Goal: Task Accomplishment & Management: Complete application form

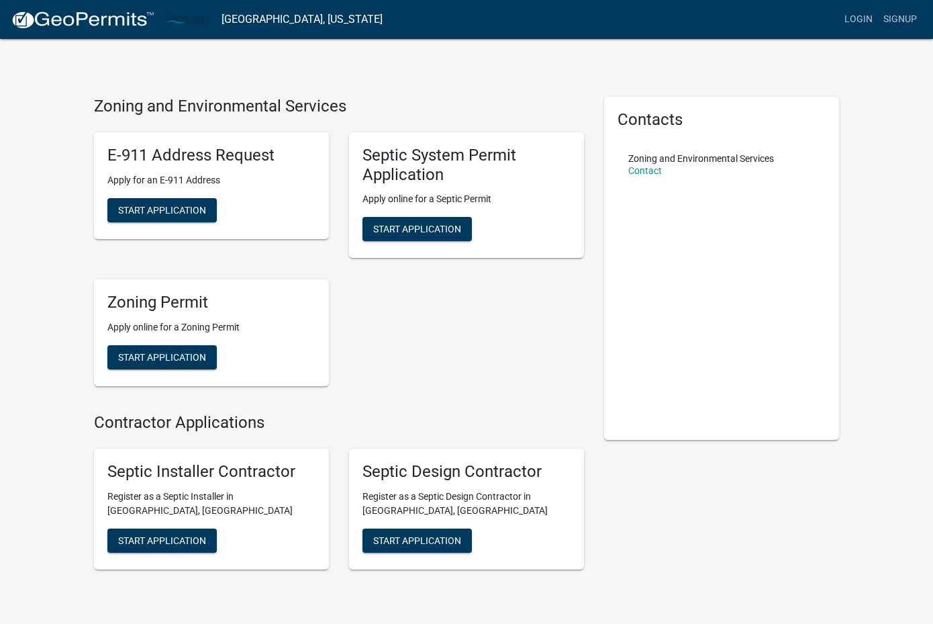
click at [437, 244] on div "Septic System Permit Application Apply online for a Septic Permit Start Applica…" at bounding box center [466, 195] width 235 height 126
click at [431, 230] on span "Start Application" at bounding box center [417, 229] width 88 height 11
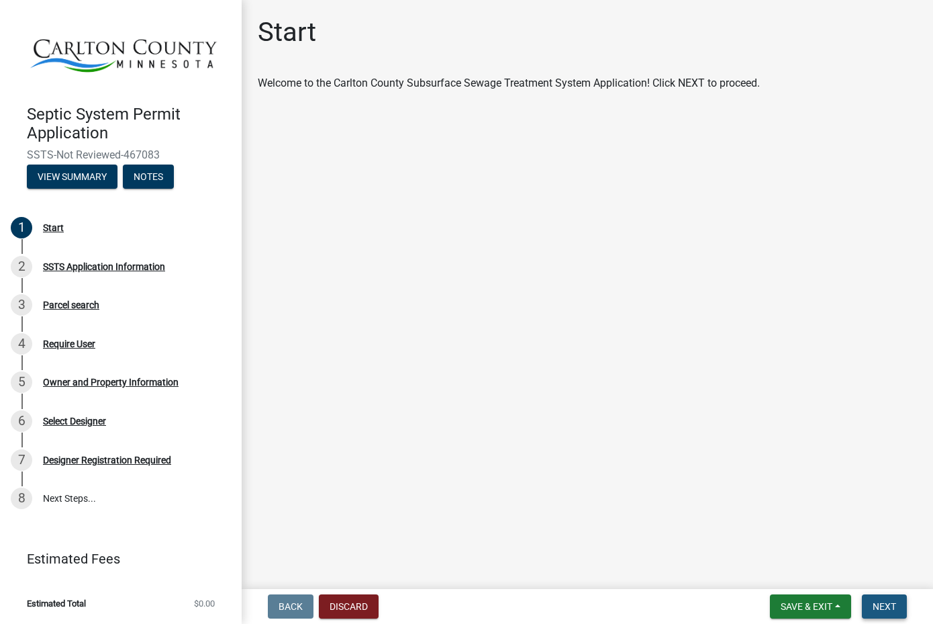
click at [888, 616] on button "Next" at bounding box center [884, 606] width 45 height 24
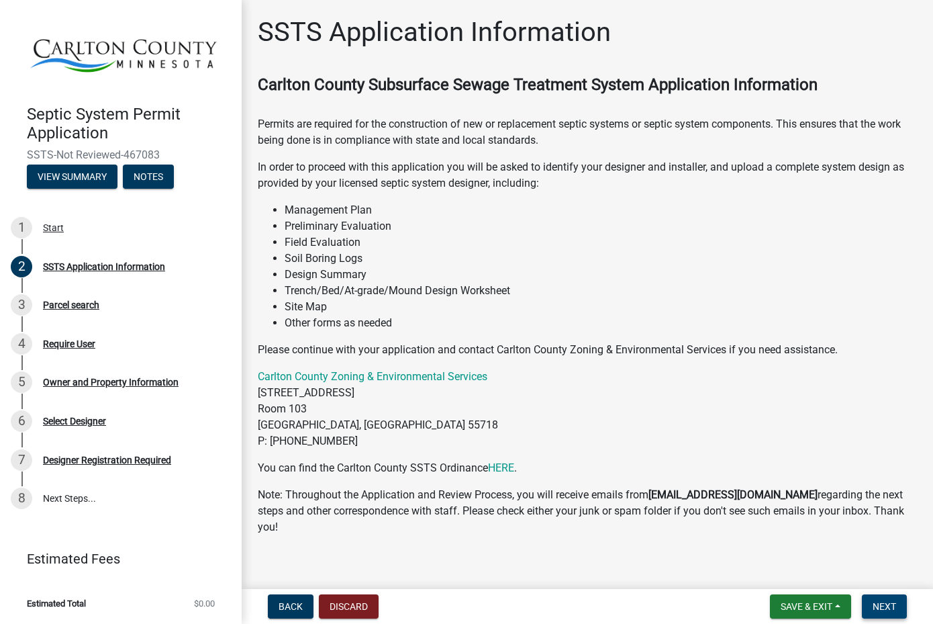
click at [902, 602] on button "Next" at bounding box center [884, 606] width 45 height 24
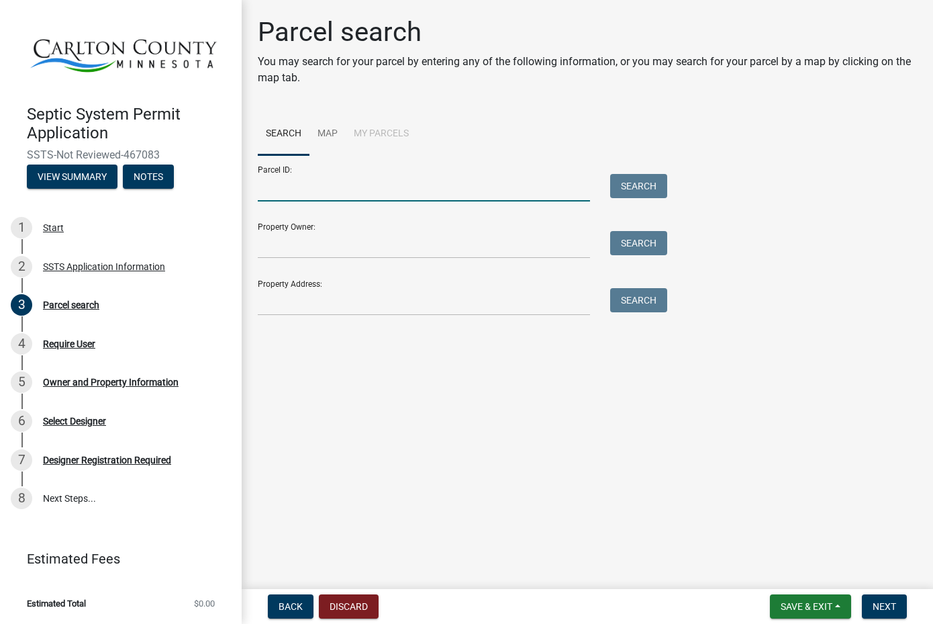
click at [289, 195] on input "Parcel ID:" at bounding box center [424, 188] width 332 height 28
click at [444, 248] on input "Property Owner:" at bounding box center [424, 245] width 332 height 28
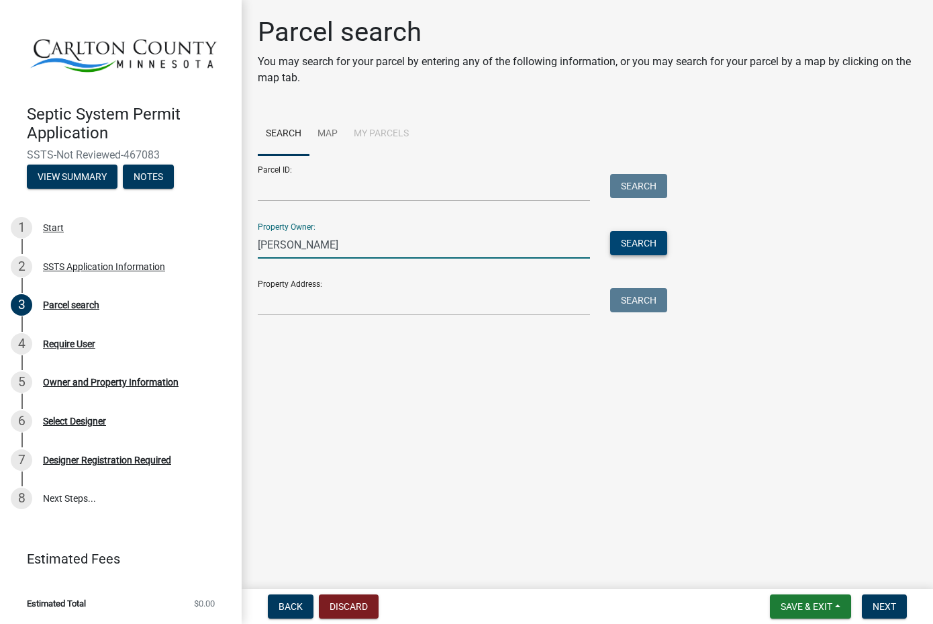
type input "[PERSON_NAME]"
click at [638, 240] on button "Search" at bounding box center [638, 243] width 57 height 24
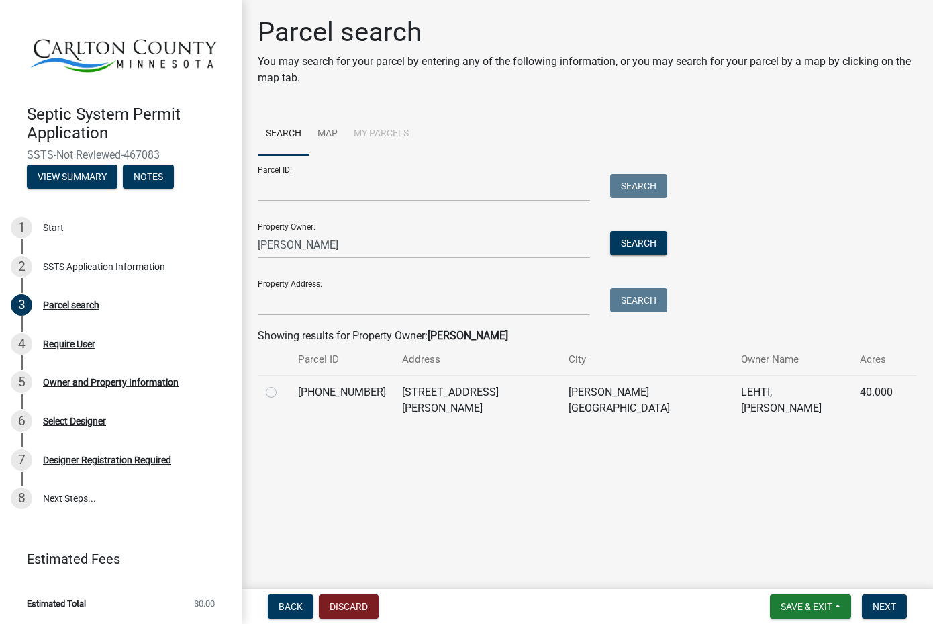
click at [275, 386] on div at bounding box center [274, 392] width 16 height 16
click at [282, 384] on label at bounding box center [282, 384] width 0 height 0
click at [282, 393] on input "radio" at bounding box center [286, 388] width 9 height 9
radio input "true"
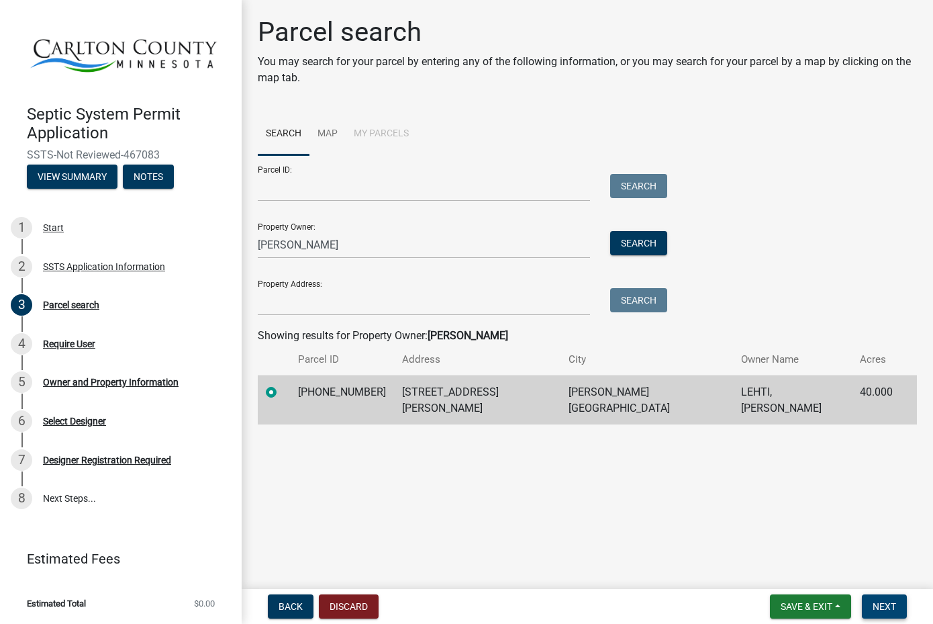
click at [880, 608] on span "Next" at bounding box center [885, 606] width 24 height 11
click at [876, 603] on span "Next" at bounding box center [885, 606] width 24 height 11
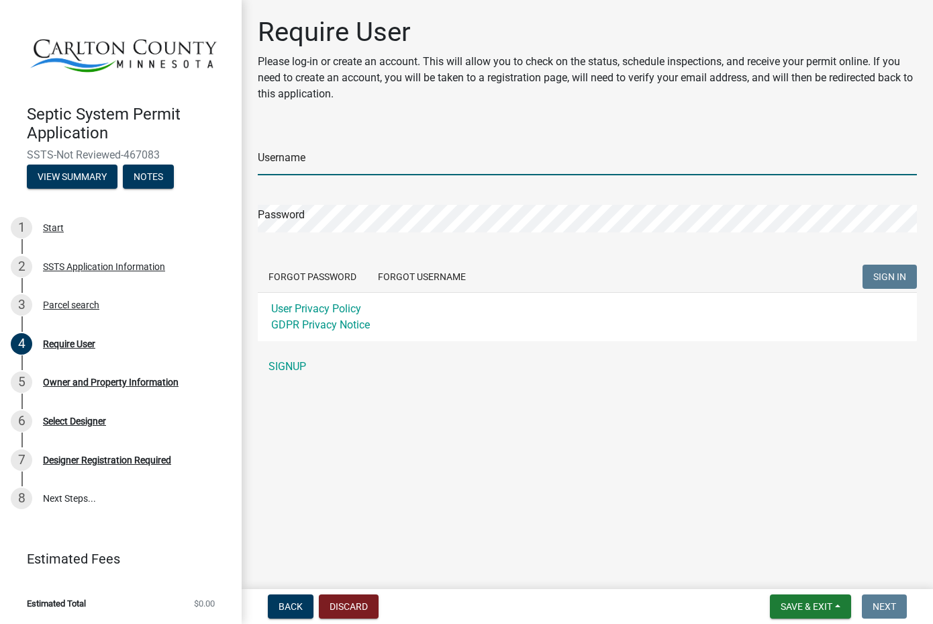
type input "Tristan4660"
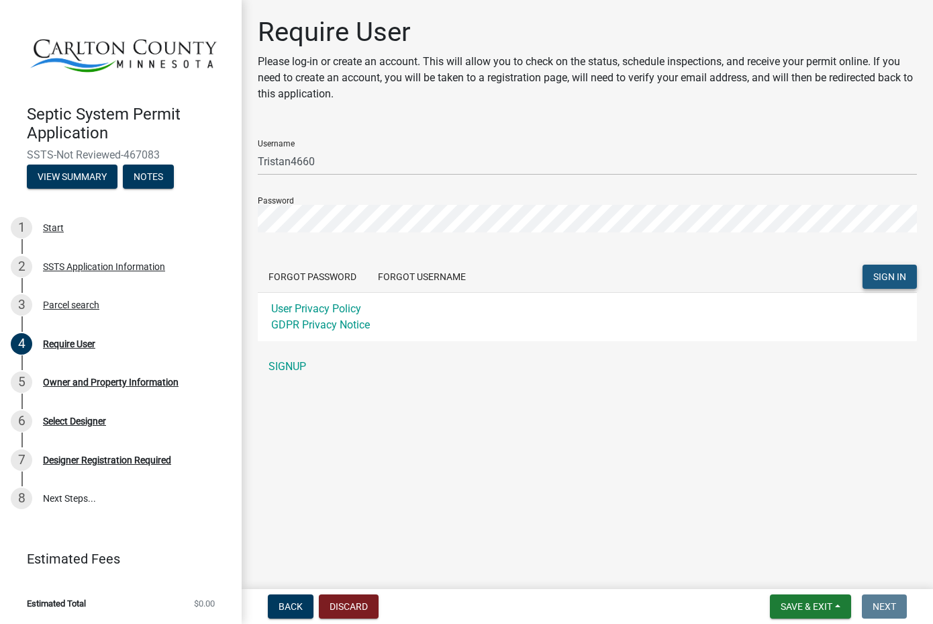
click at [874, 280] on span "SIGN IN" at bounding box center [890, 276] width 33 height 11
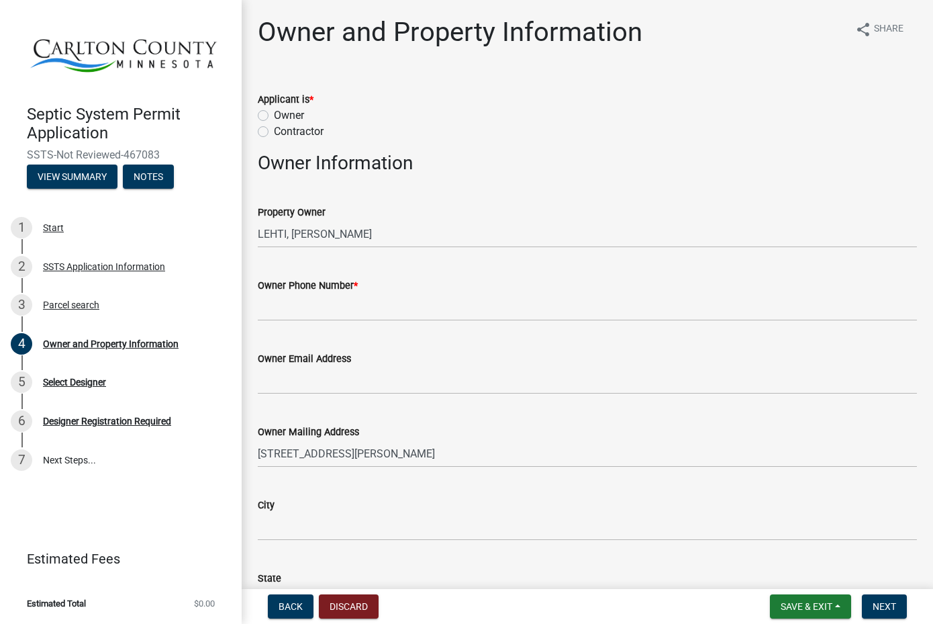
click at [274, 117] on label "Owner" at bounding box center [289, 115] width 30 height 16
click at [274, 116] on input "Owner" at bounding box center [278, 111] width 9 height 9
radio input "true"
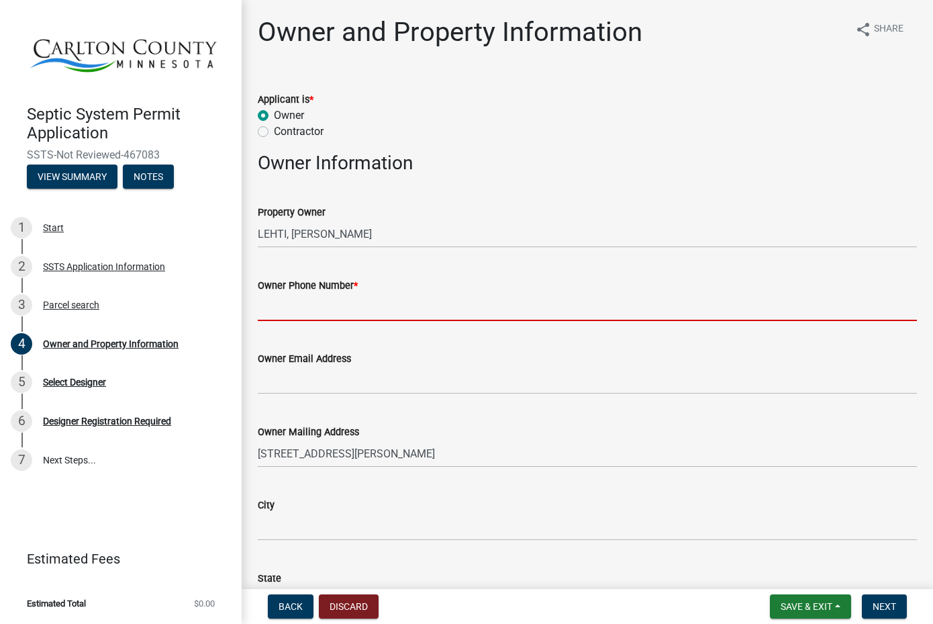
click at [323, 313] on input "Owner Phone Number *" at bounding box center [587, 307] width 659 height 28
type input "2183800579"
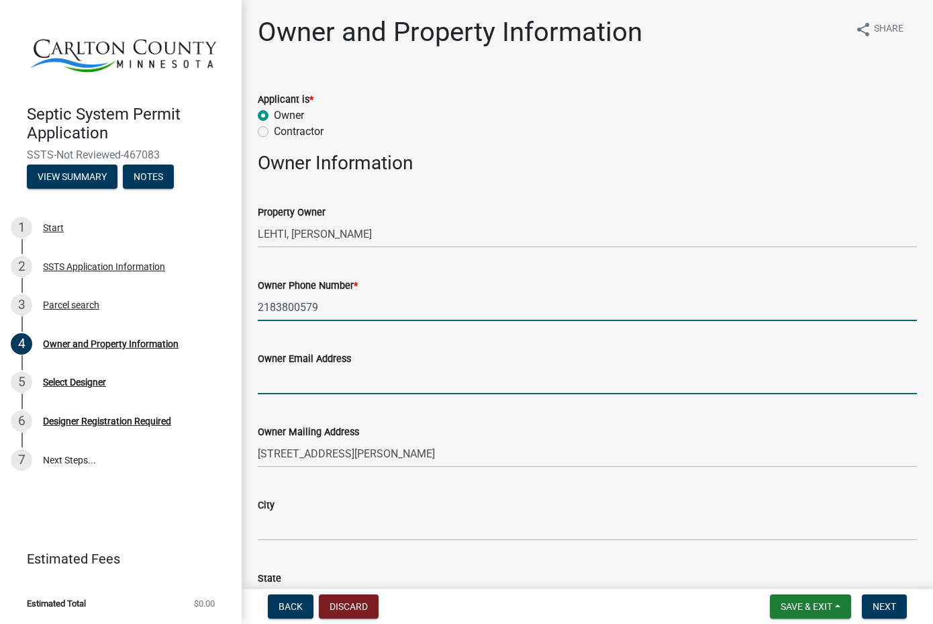
type input "[EMAIL_ADDRESS][DOMAIN_NAME]"
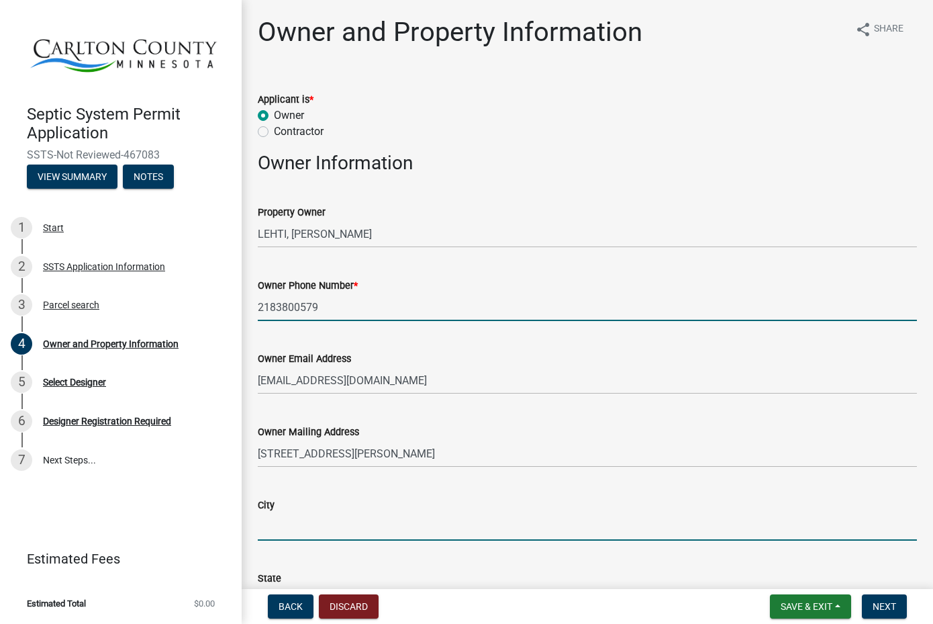
type input "[PERSON_NAME]"
type input "[US_STATE]"
type input "55726"
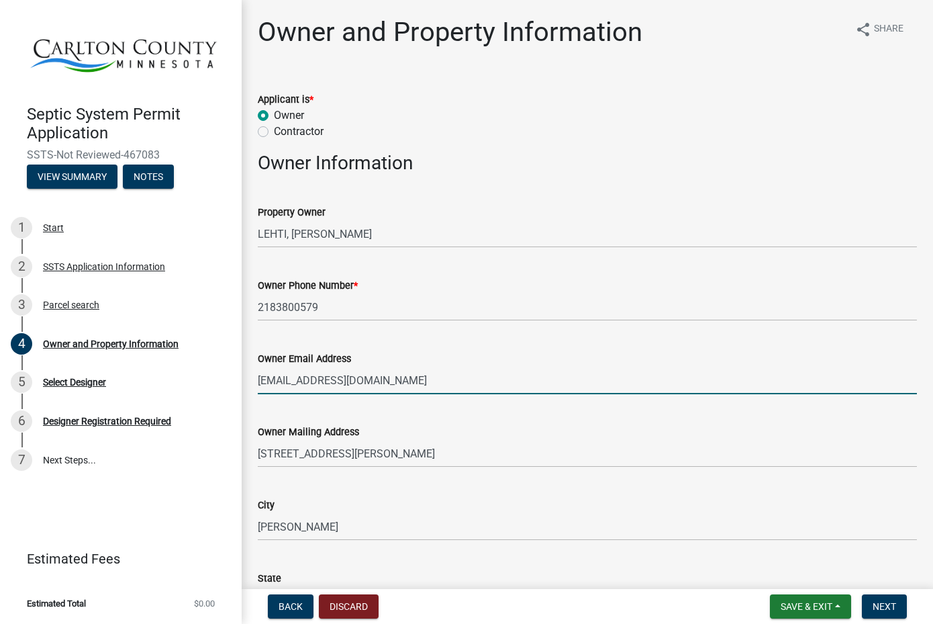
click at [420, 383] on input "[EMAIL_ADDRESS][DOMAIN_NAME]" at bounding box center [587, 381] width 659 height 28
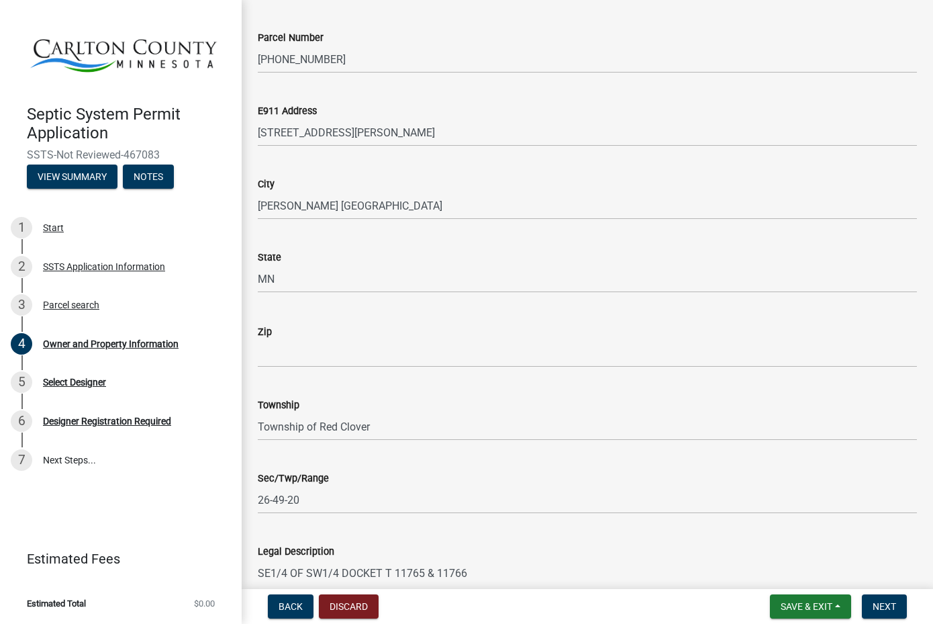
scroll to position [723, 0]
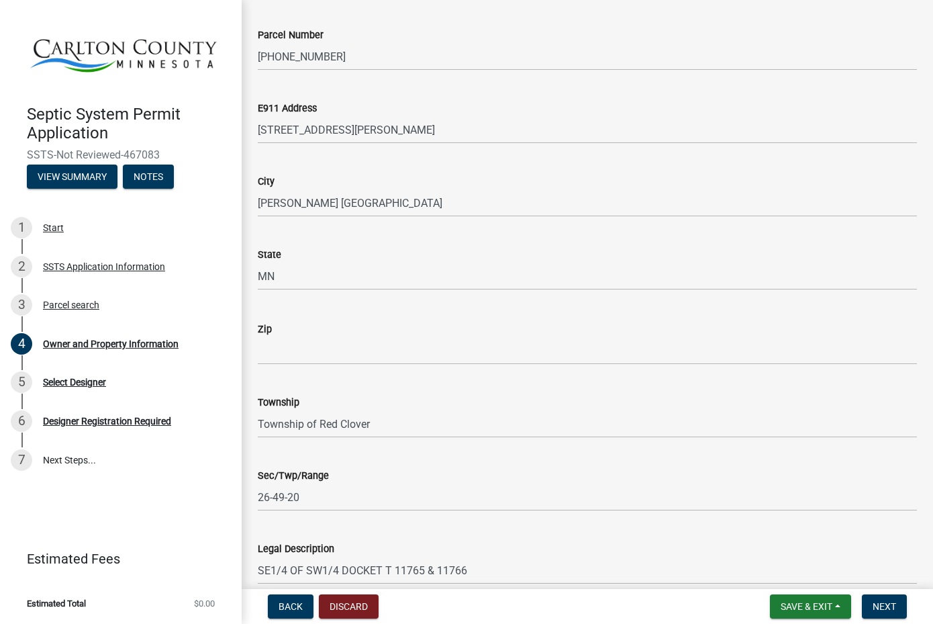
type input "[EMAIL_ADDRESS][DOMAIN_NAME]"
click at [326, 356] on input "Zip" at bounding box center [587, 351] width 659 height 28
type input "55726"
click at [551, 410] on div "Township" at bounding box center [587, 402] width 659 height 16
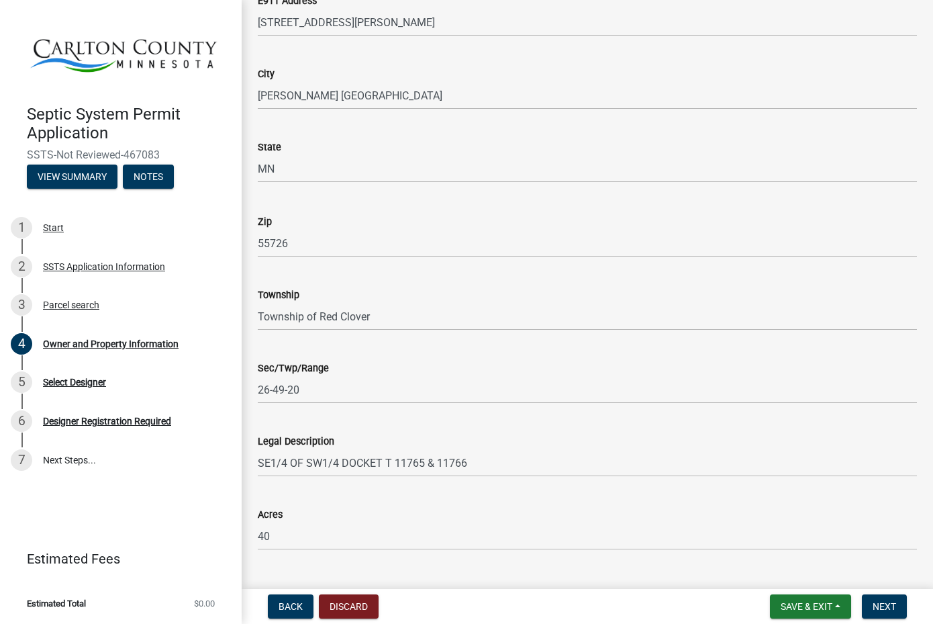
scroll to position [860, 0]
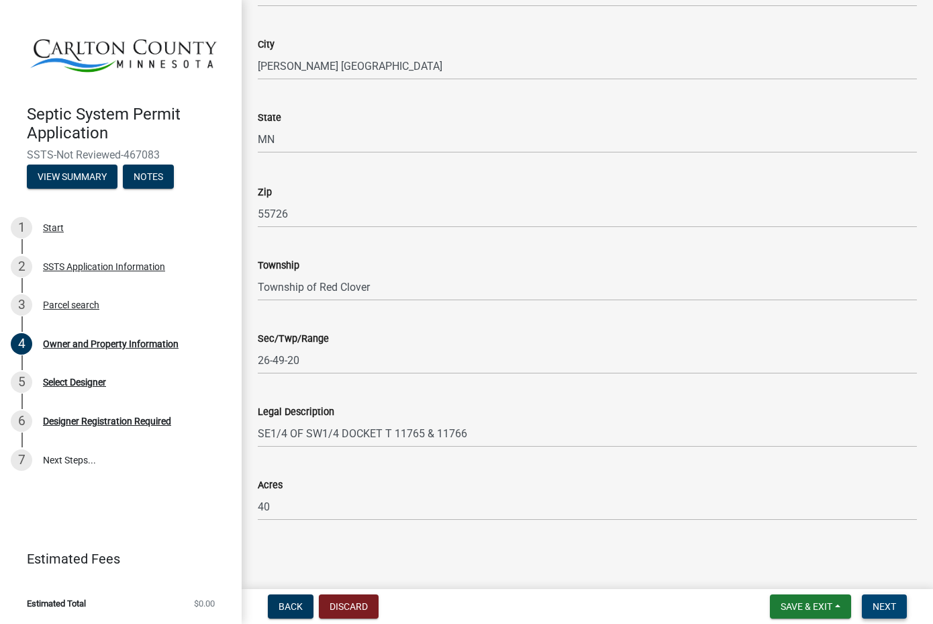
click at [880, 614] on button "Next" at bounding box center [884, 606] width 45 height 24
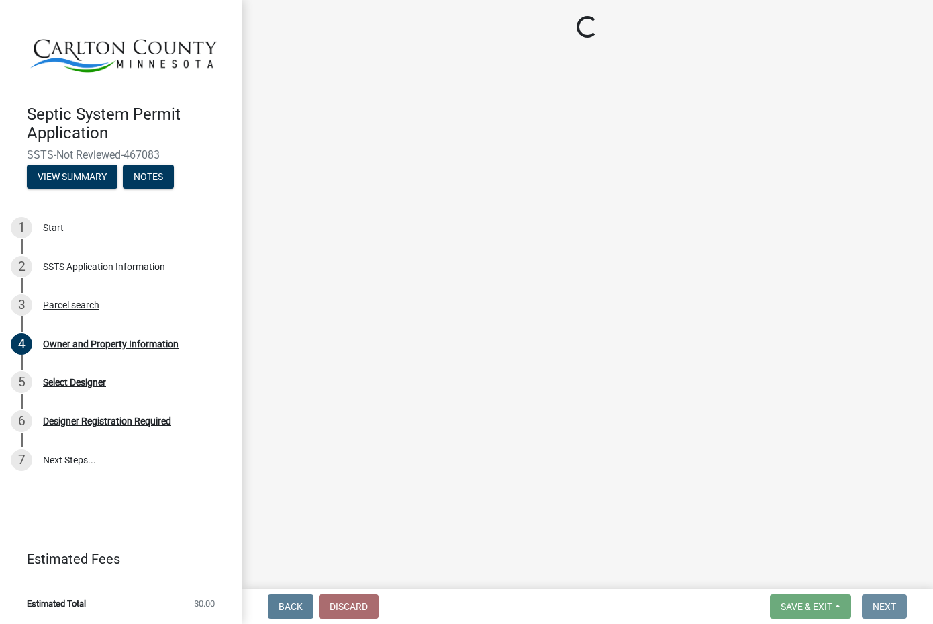
scroll to position [0, 0]
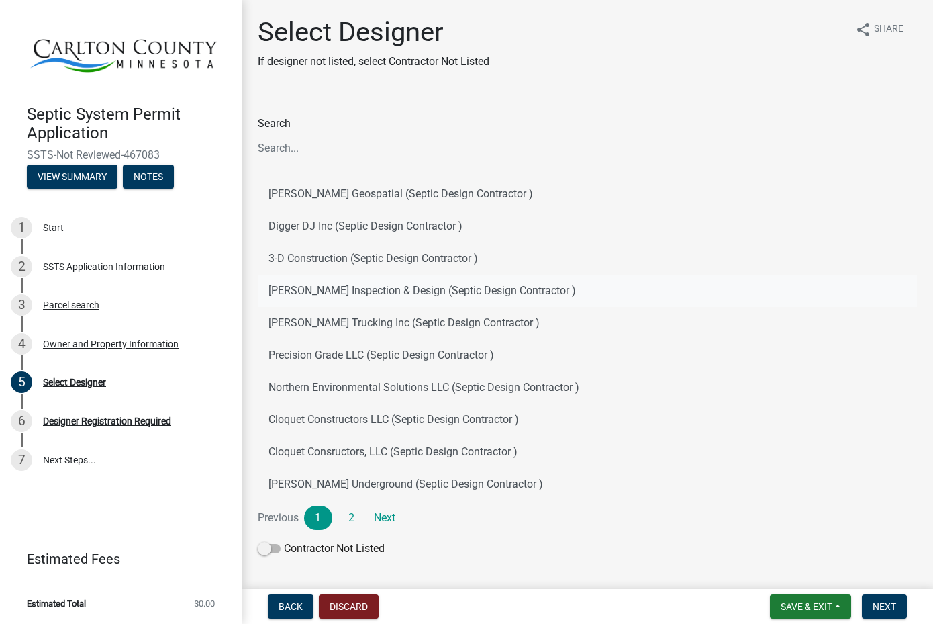
click at [320, 291] on button "[PERSON_NAME] Inspection & Design (Septic Design Contractor )" at bounding box center [587, 291] width 659 height 32
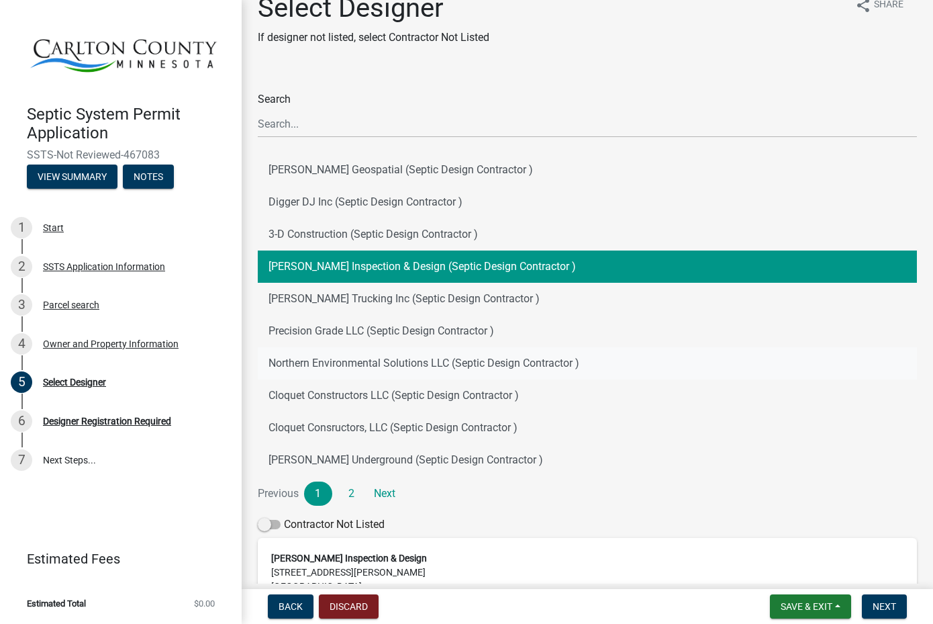
scroll to position [28, 0]
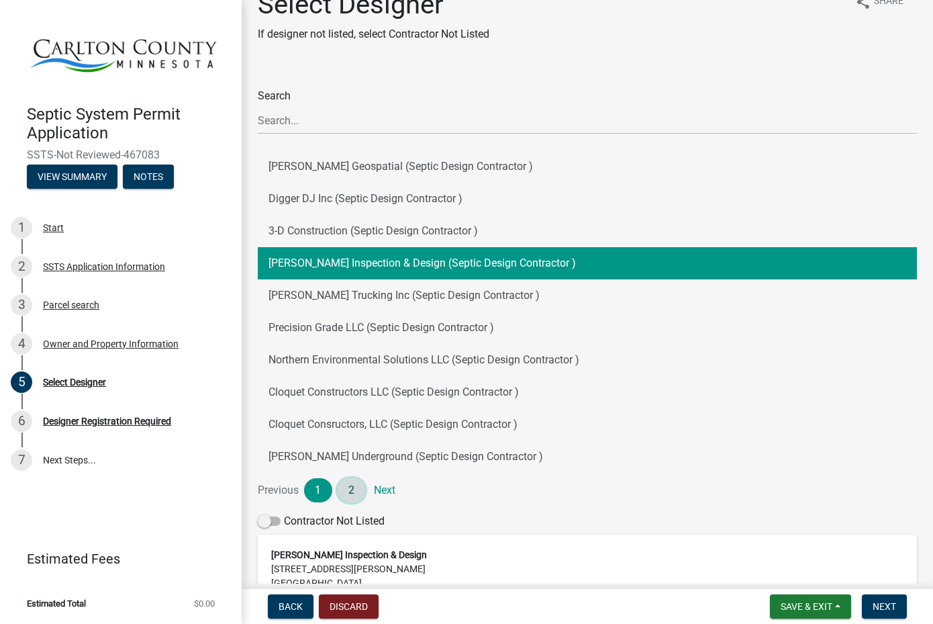
click at [352, 494] on link "2" at bounding box center [352, 490] width 28 height 24
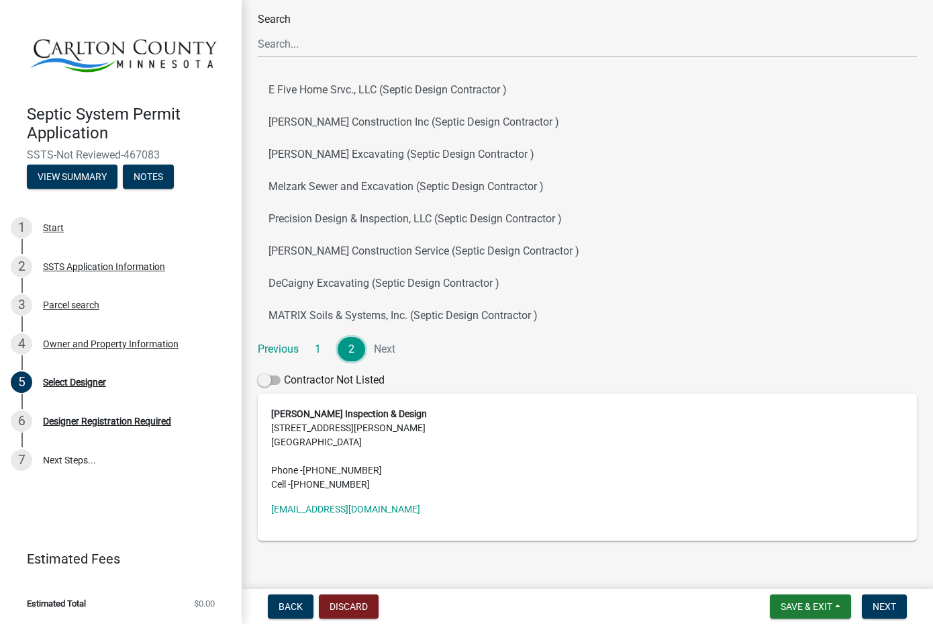
scroll to position [111, 0]
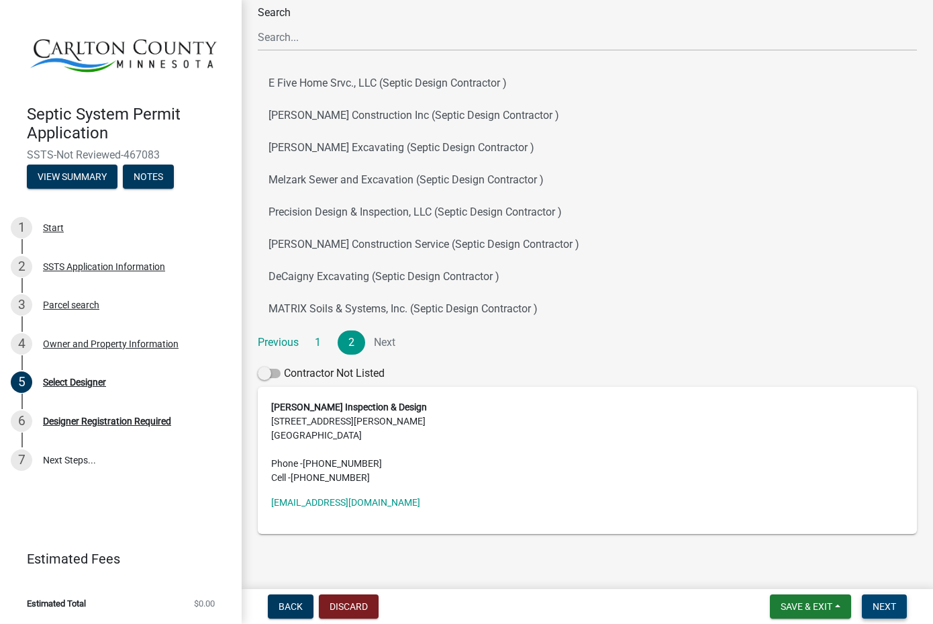
click at [895, 606] on span "Next" at bounding box center [885, 606] width 24 height 11
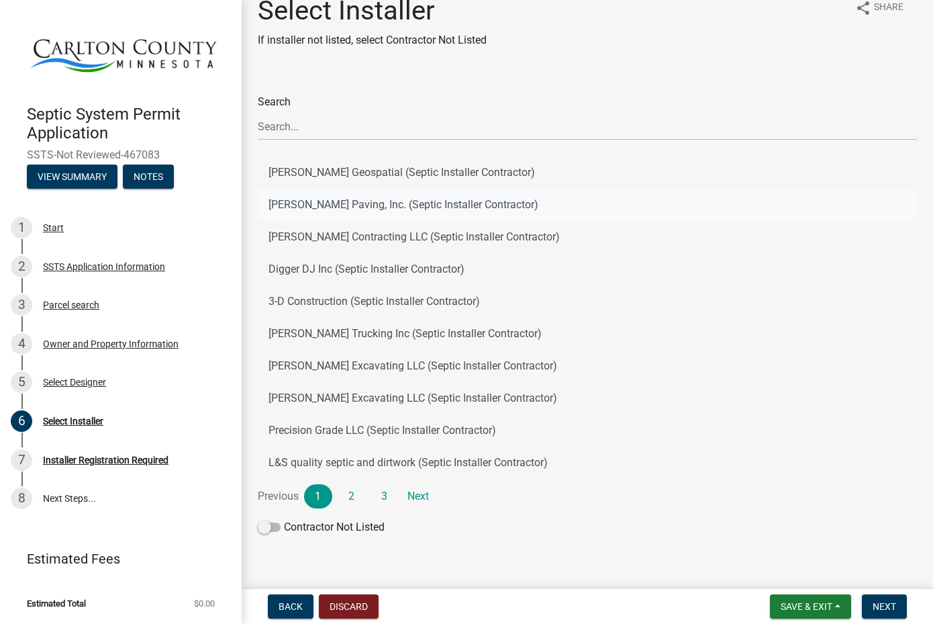
scroll to position [26, 0]
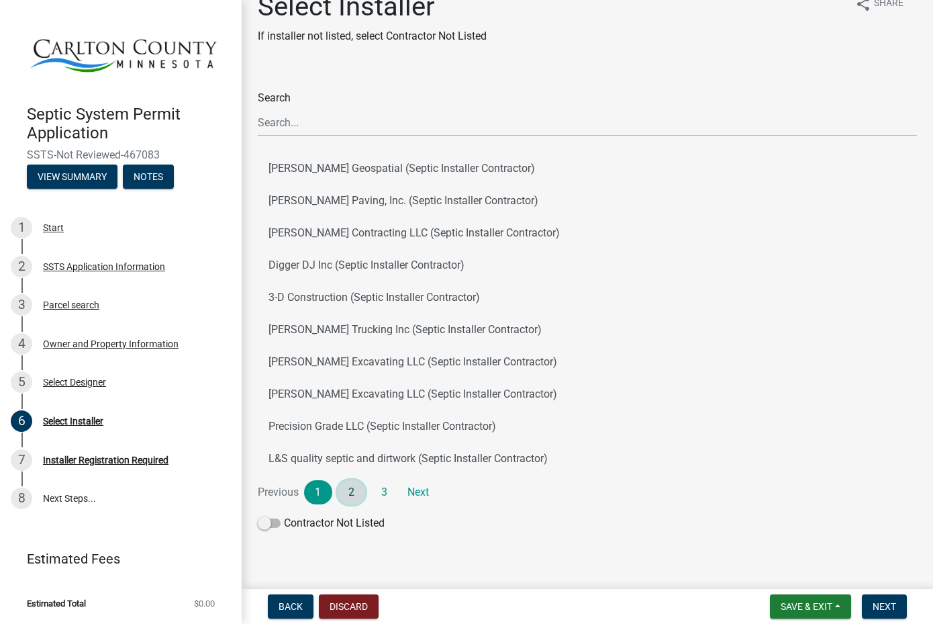
click at [357, 492] on link "2" at bounding box center [352, 492] width 28 height 24
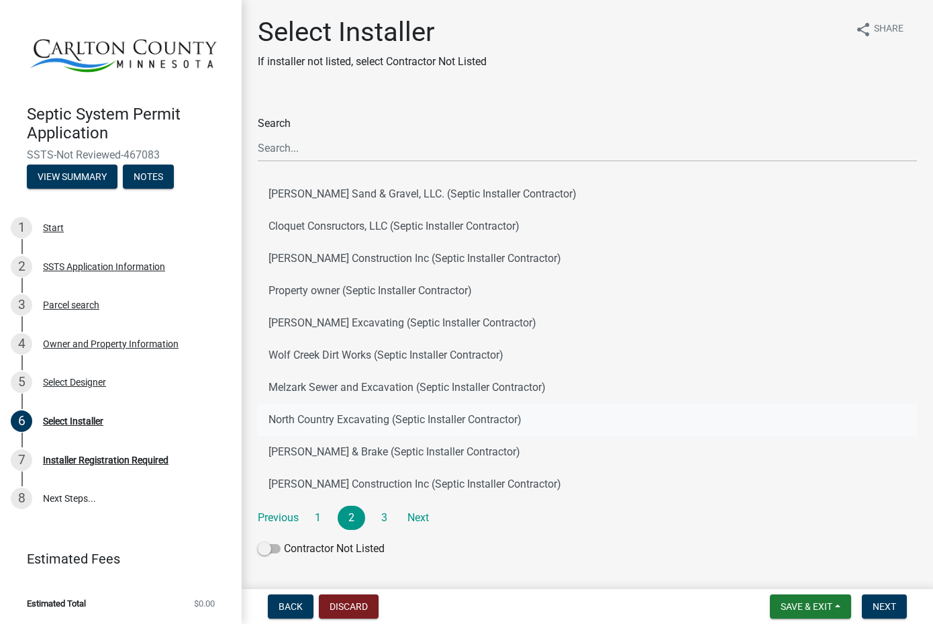
click at [327, 420] on button "North Country Excavating (Septic Installer Contractor)" at bounding box center [587, 420] width 659 height 32
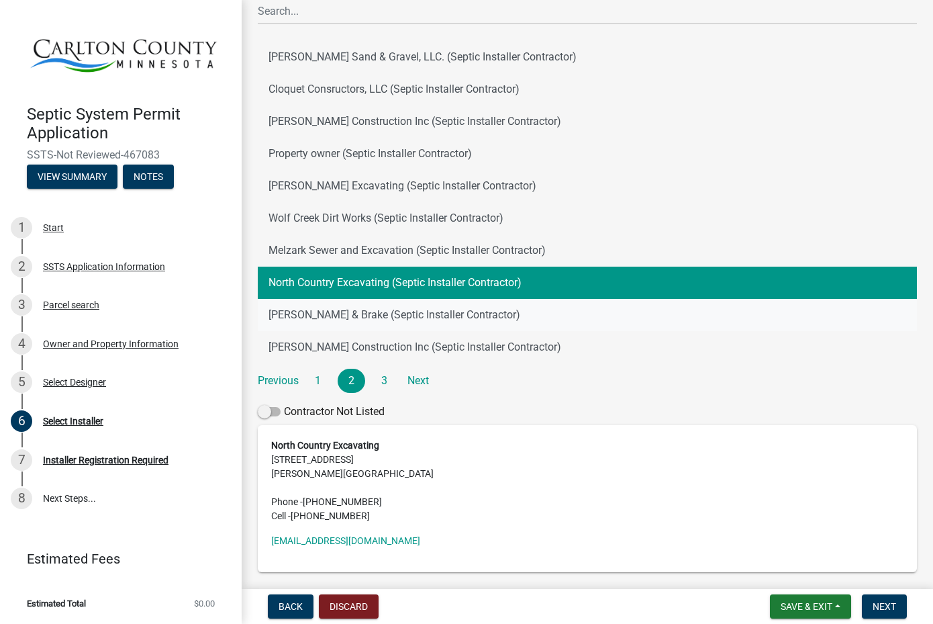
scroll to position [149, 0]
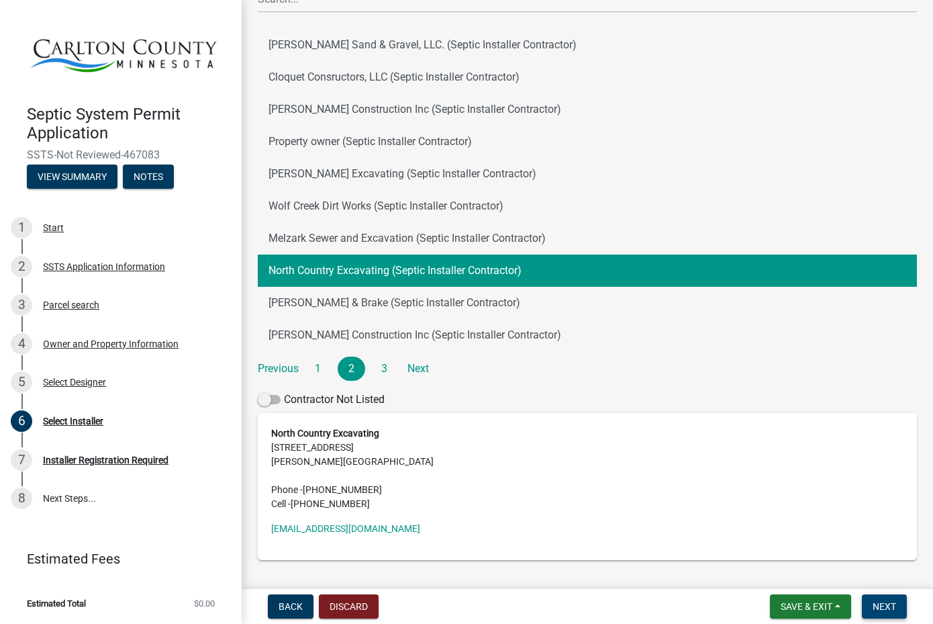
click at [875, 602] on span "Next" at bounding box center [885, 606] width 24 height 11
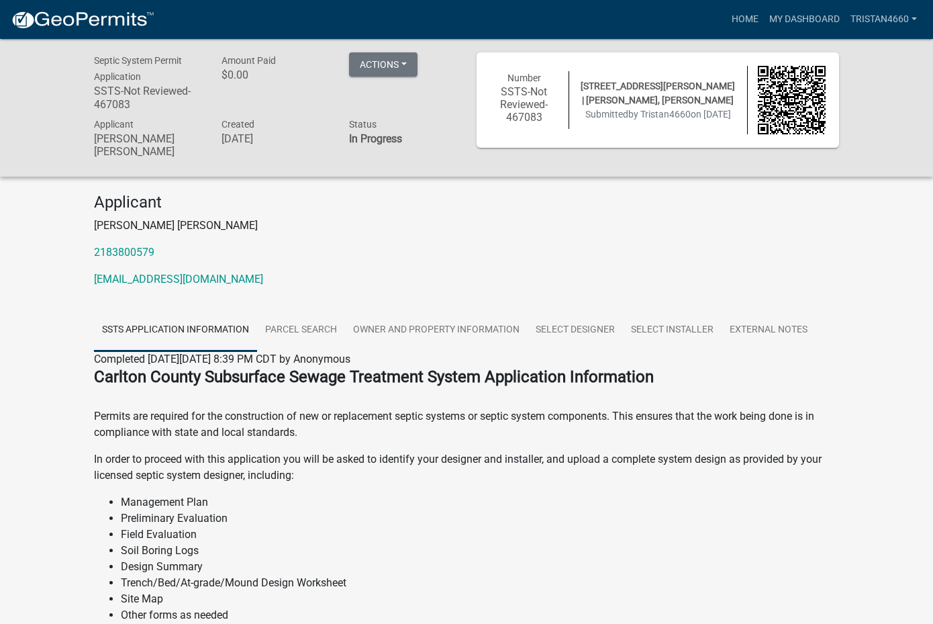
click at [150, 218] on p "[PERSON_NAME] [PERSON_NAME]" at bounding box center [466, 226] width 745 height 16
click at [160, 218] on p "[PERSON_NAME] [PERSON_NAME]" at bounding box center [466, 226] width 745 height 16
click at [267, 195] on h4 "Applicant" at bounding box center [466, 202] width 745 height 19
click at [373, 62] on button "Actions" at bounding box center [383, 64] width 68 height 24
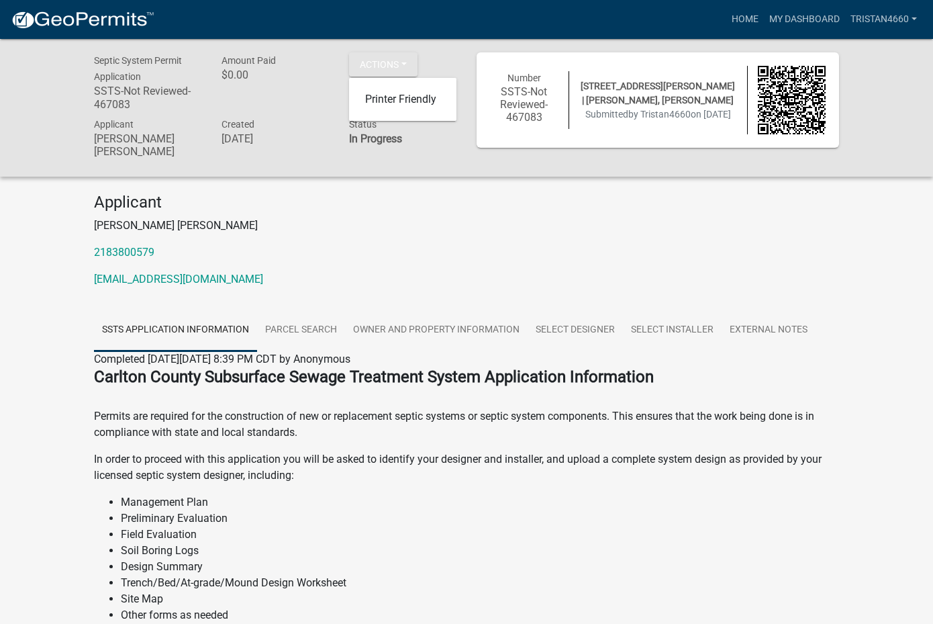
click at [267, 199] on div "Applicant [PERSON_NAME] [PERSON_NAME] 2183800579 [EMAIL_ADDRESS][DOMAIN_NAME]" at bounding box center [467, 245] width 766 height 105
click at [364, 70] on button "Actions" at bounding box center [383, 64] width 68 height 24
click at [279, 68] on h6 "$0.00" at bounding box center [275, 74] width 107 height 13
click at [273, 68] on div "Amount Paid $0.00" at bounding box center [276, 83] width 128 height 63
click at [248, 69] on h6 "$0.00" at bounding box center [275, 74] width 107 height 13
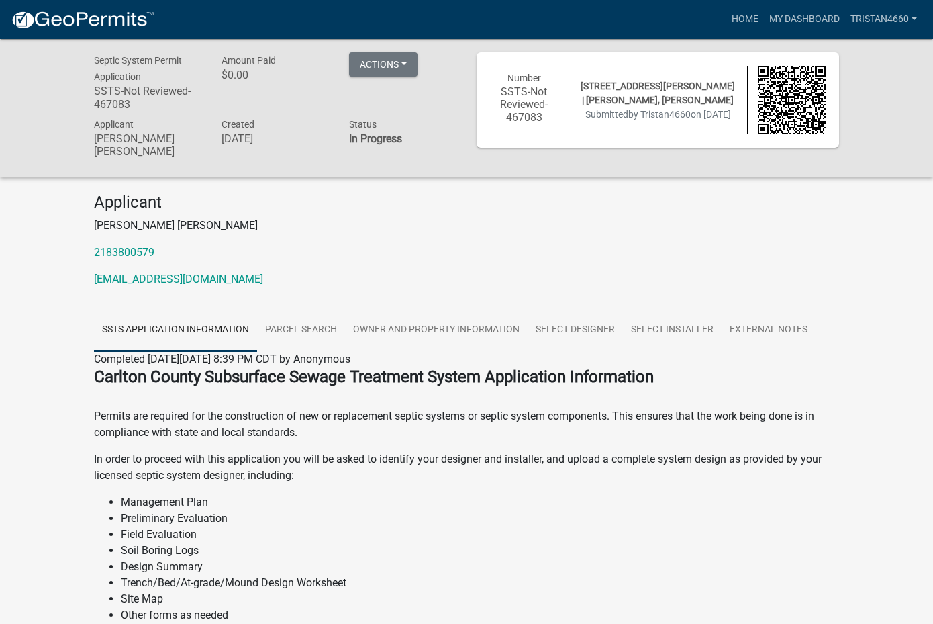
click at [164, 101] on h6 "SSTS-Not Reviewed-467083" at bounding box center [147, 98] width 107 height 26
click at [379, 131] on div "Status In Progress" at bounding box center [403, 139] width 128 height 47
click at [358, 142] on strong "In Progress" at bounding box center [375, 138] width 53 height 13
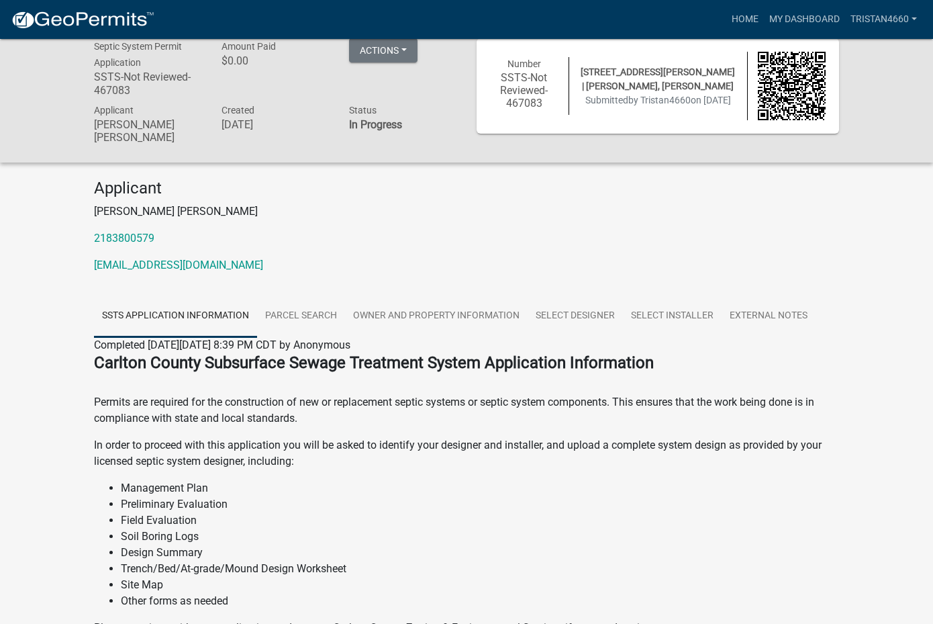
scroll to position [17, 0]
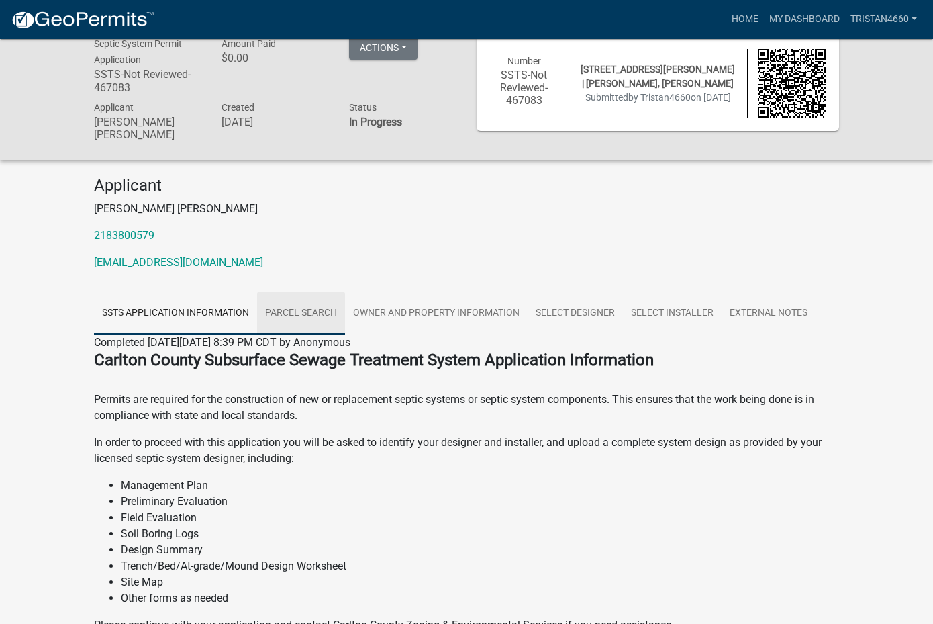
click at [289, 300] on link "Parcel search" at bounding box center [301, 313] width 88 height 43
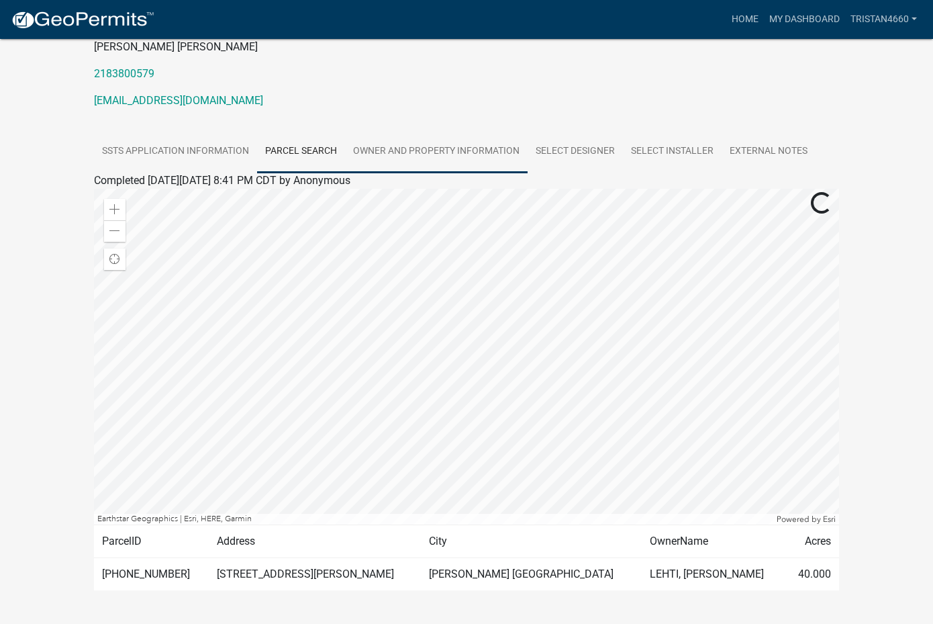
scroll to position [198, 0]
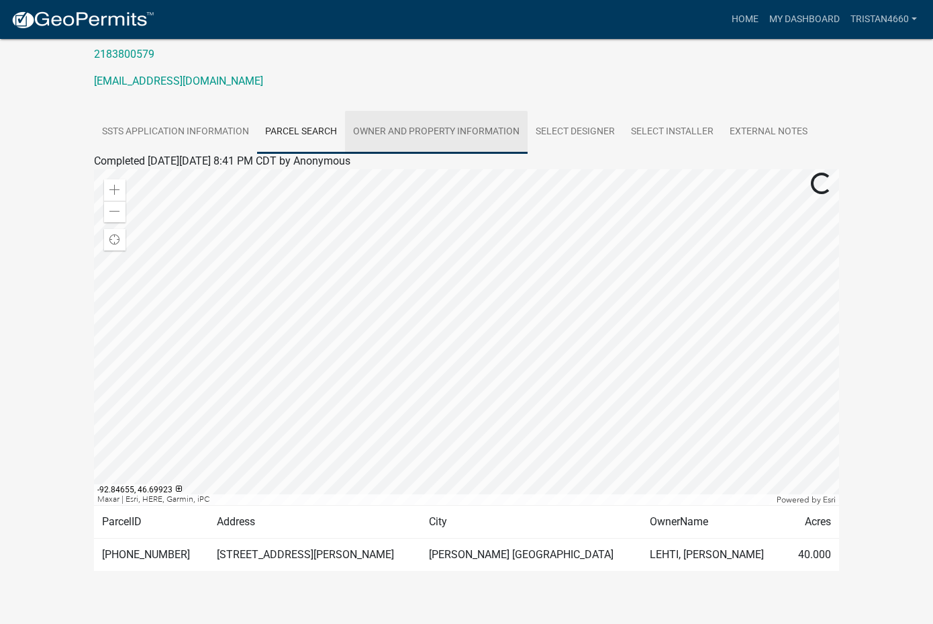
click at [378, 123] on link "Owner and Property Information" at bounding box center [436, 132] width 183 height 43
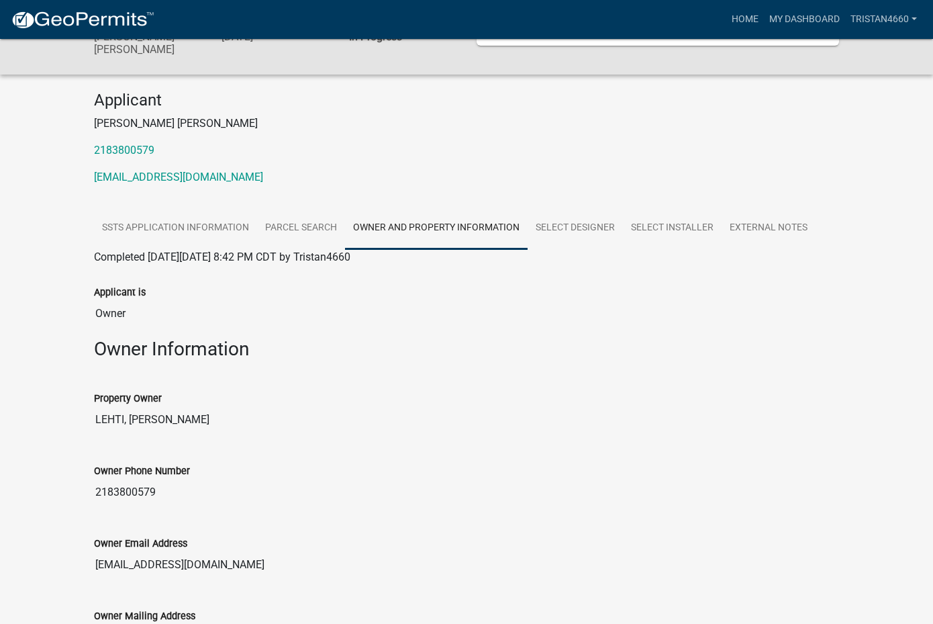
scroll to position [40, 0]
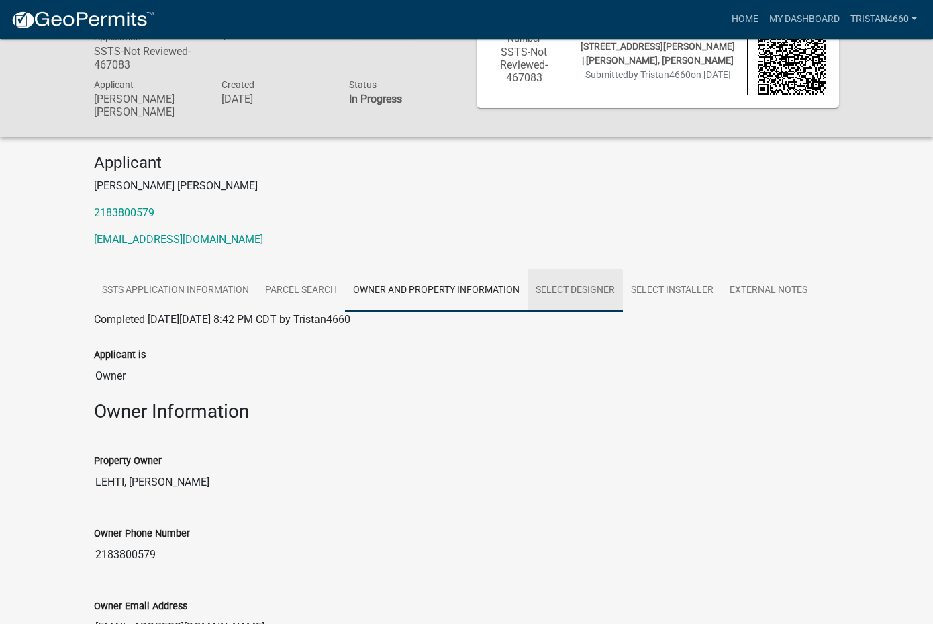
click at [557, 269] on link "Select Designer" at bounding box center [575, 290] width 95 height 43
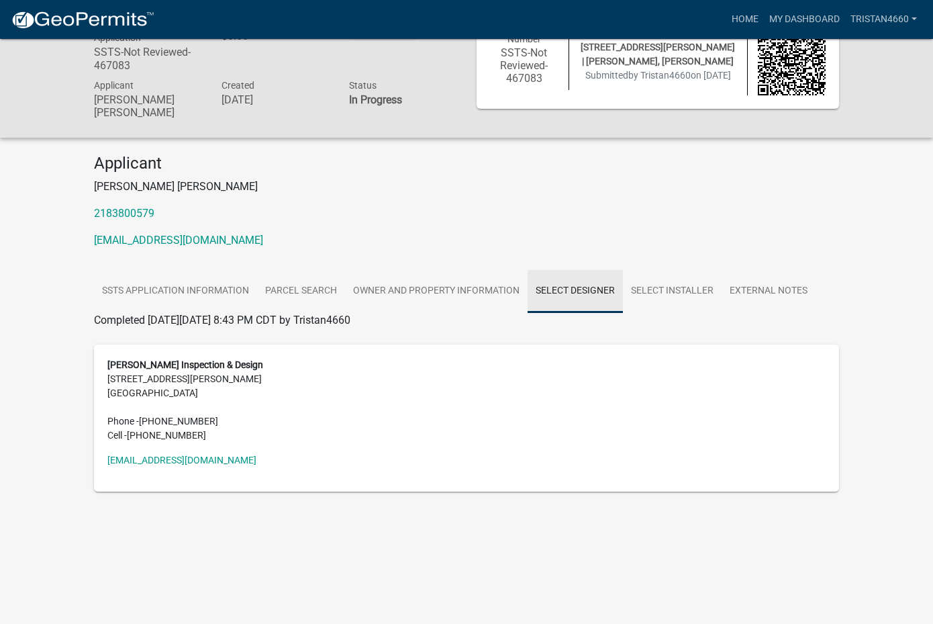
scroll to position [39, 0]
click at [673, 279] on link "Select Installer" at bounding box center [672, 291] width 99 height 43
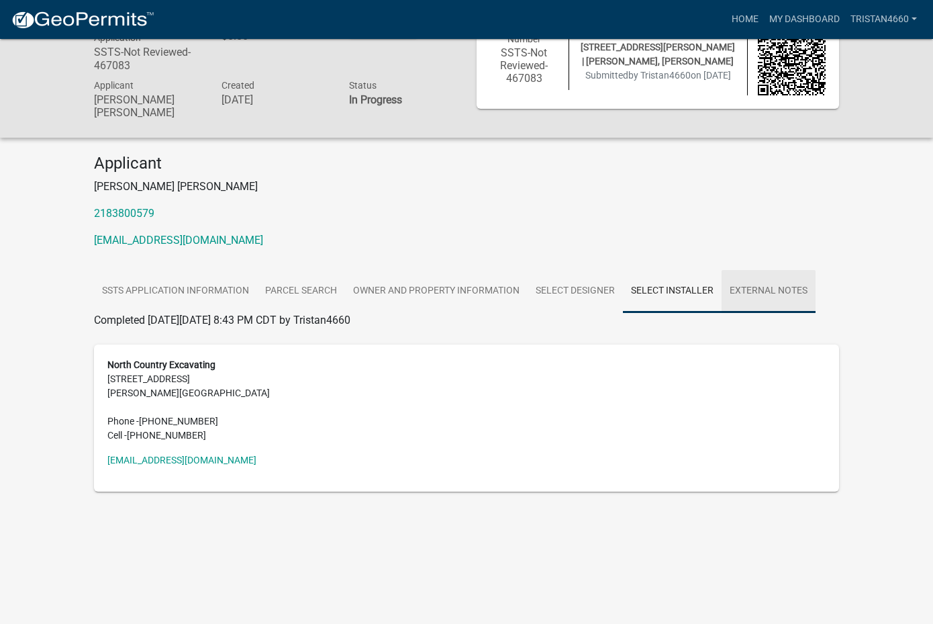
click at [749, 272] on link "External Notes" at bounding box center [769, 291] width 94 height 43
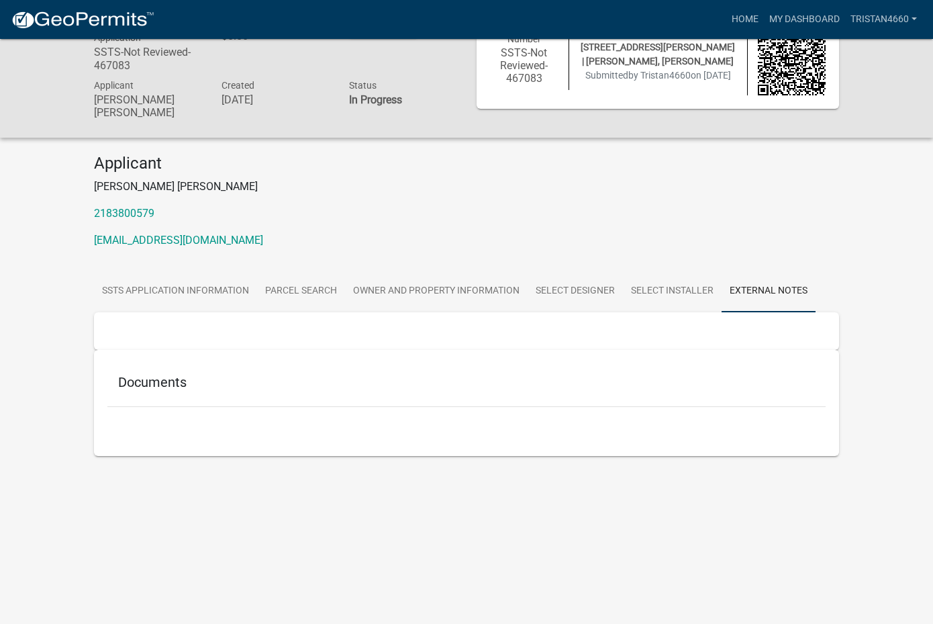
click at [150, 374] on h5 "Documents" at bounding box center [466, 382] width 697 height 16
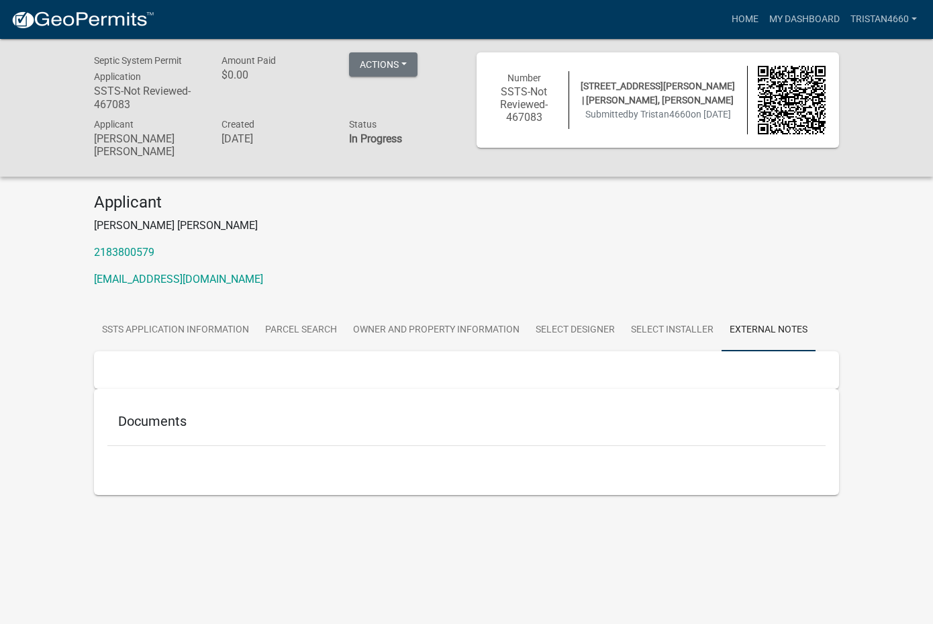
scroll to position [1, 0]
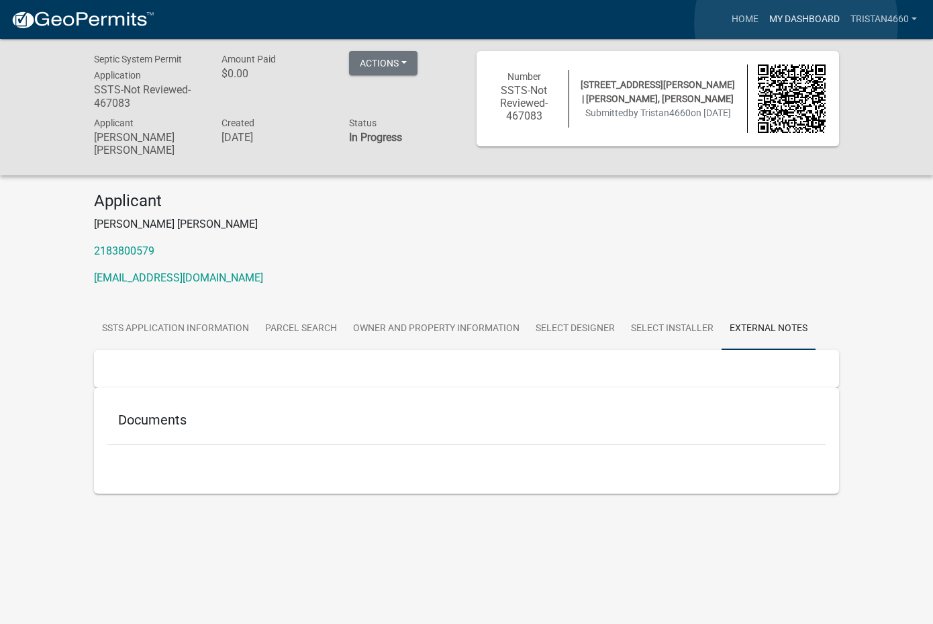
click at [796, 22] on link "My Dashboard" at bounding box center [804, 20] width 81 height 26
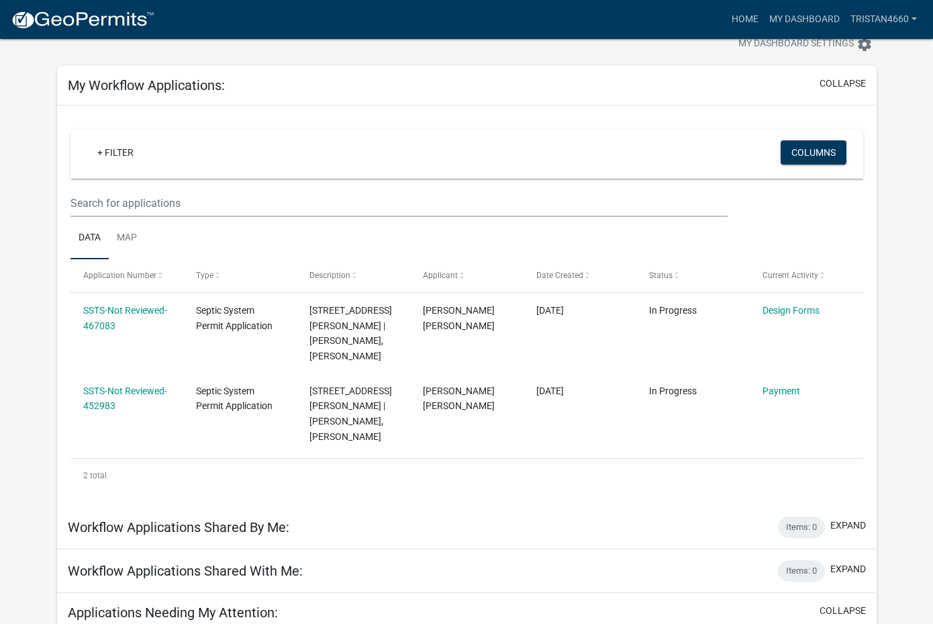
scroll to position [44, 0]
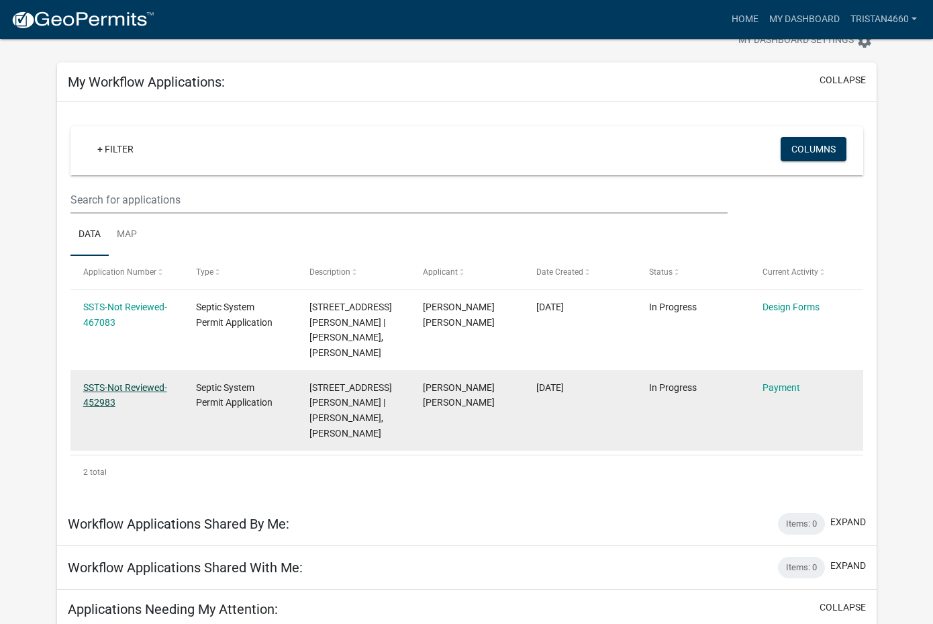
click at [101, 382] on link "SSTS-Not Reviewed-452983" at bounding box center [125, 395] width 84 height 26
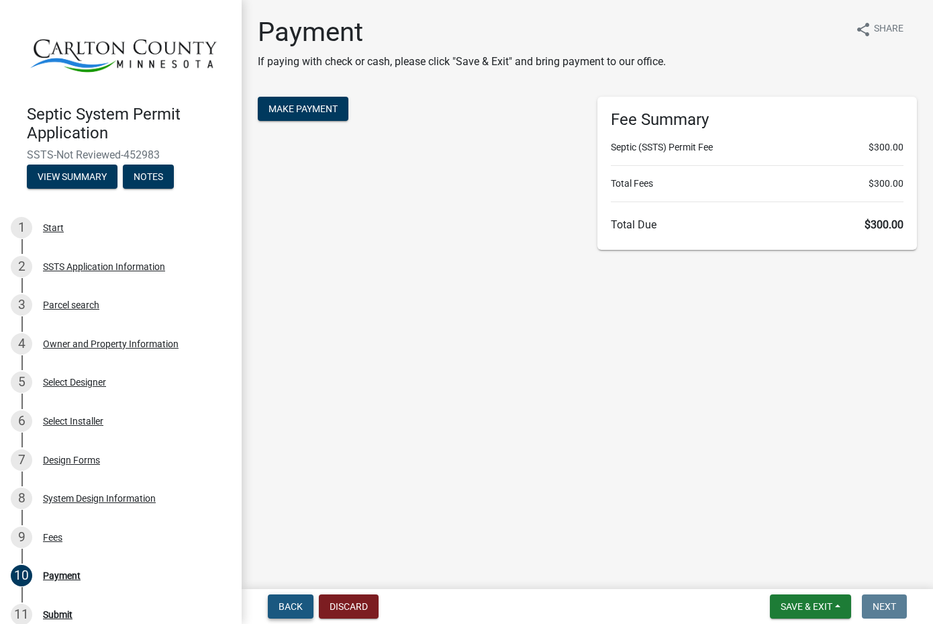
click at [300, 610] on span "Back" at bounding box center [291, 606] width 24 height 11
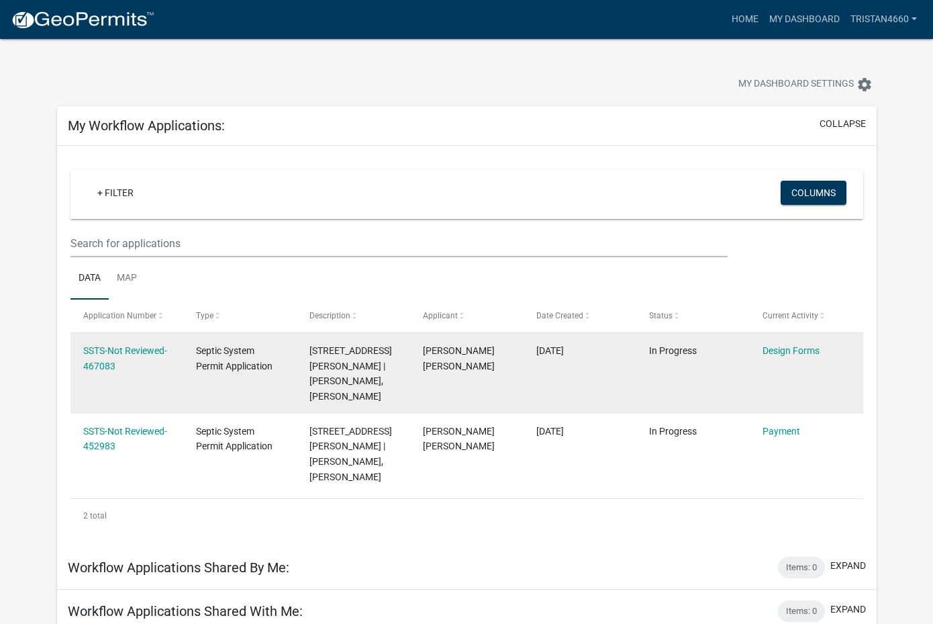
click at [762, 353] on datatable-body-cell "Design Forms" at bounding box center [806, 373] width 113 height 81
click at [772, 352] on link "Design Forms" at bounding box center [791, 350] width 57 height 11
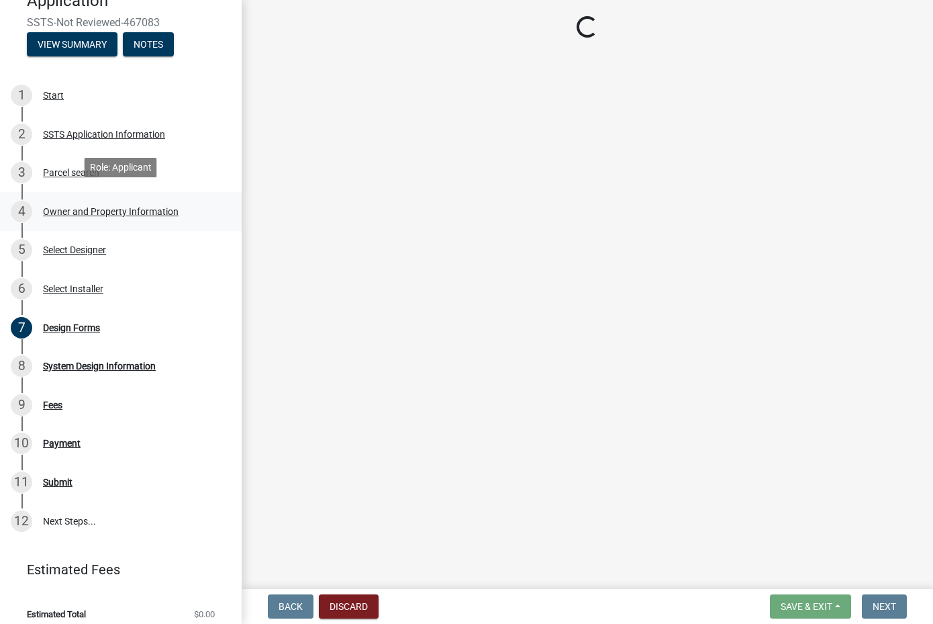
scroll to position [143, 0]
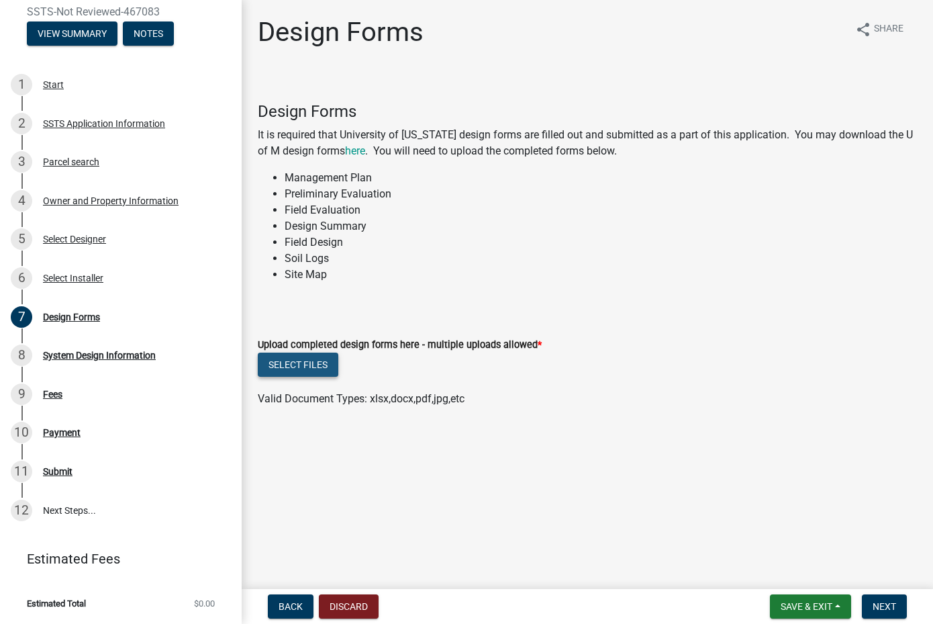
click at [318, 358] on button "Select files" at bounding box center [298, 365] width 81 height 24
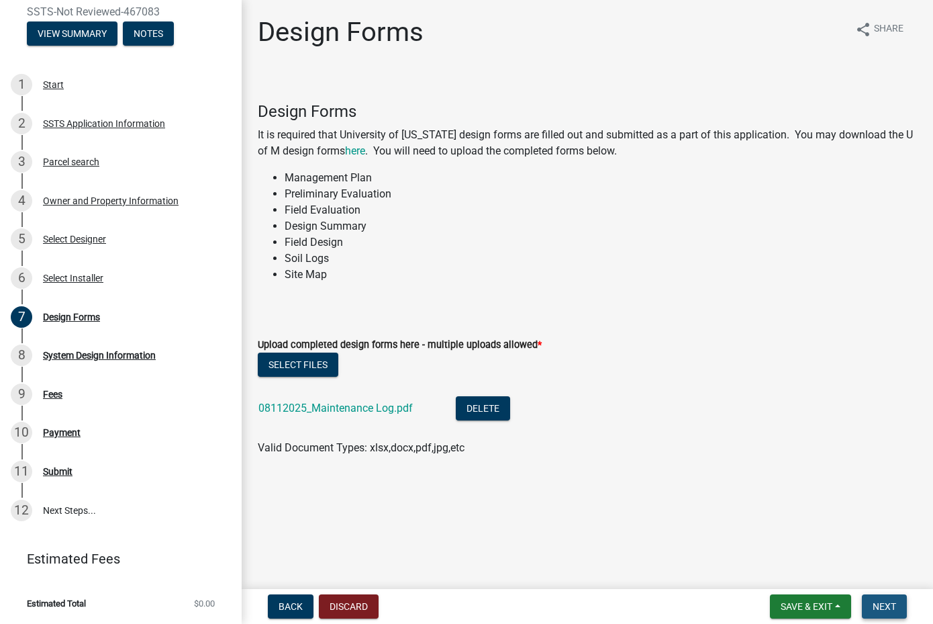
click at [887, 610] on span "Next" at bounding box center [885, 606] width 24 height 11
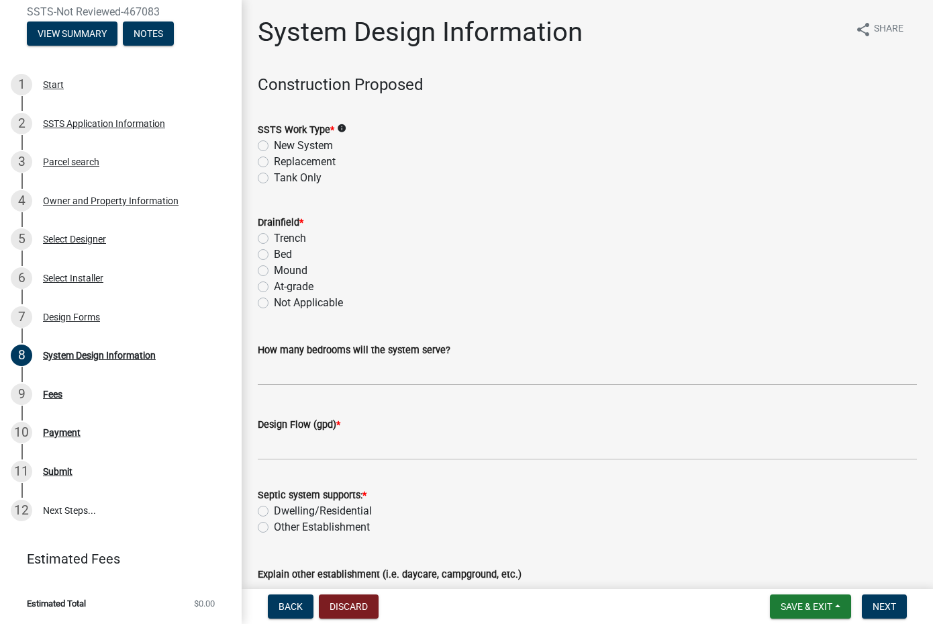
click at [274, 145] on label "New System" at bounding box center [303, 146] width 59 height 16
click at [274, 145] on input "New System" at bounding box center [278, 142] width 9 height 9
radio input "true"
click at [274, 162] on label "Replacement" at bounding box center [305, 162] width 62 height 16
click at [274, 162] on input "Replacement" at bounding box center [278, 158] width 9 height 9
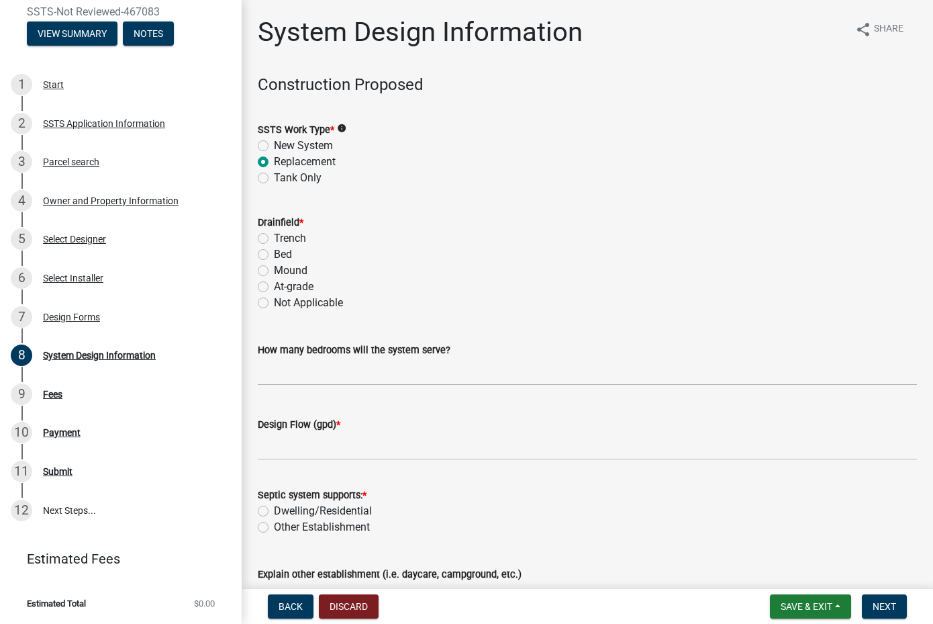
radio input "true"
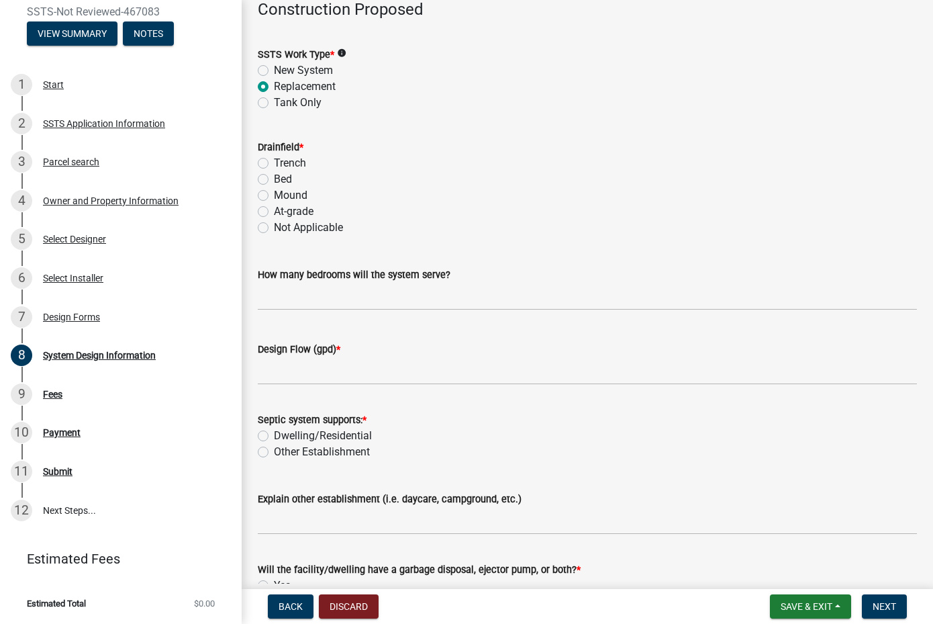
scroll to position [79, 0]
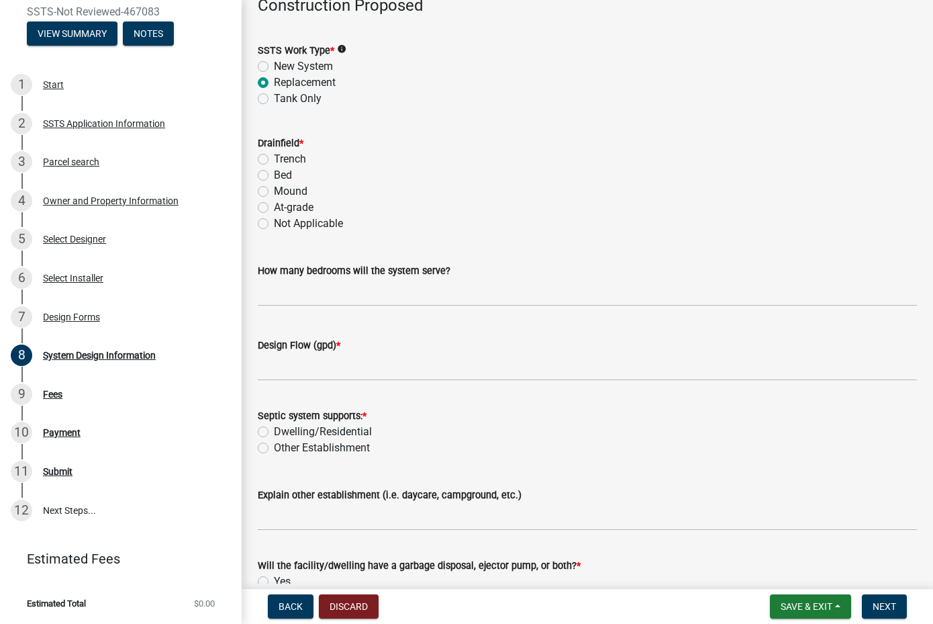
click at [274, 190] on label "Mound" at bounding box center [291, 191] width 34 height 16
click at [274, 190] on input "Mound" at bounding box center [278, 187] width 9 height 9
radio input "true"
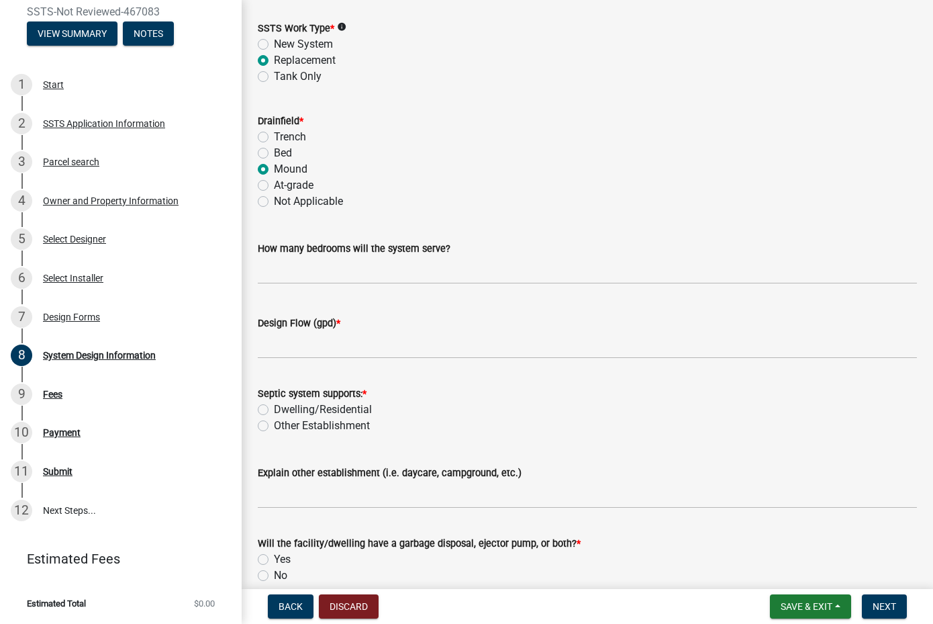
scroll to position [111, 0]
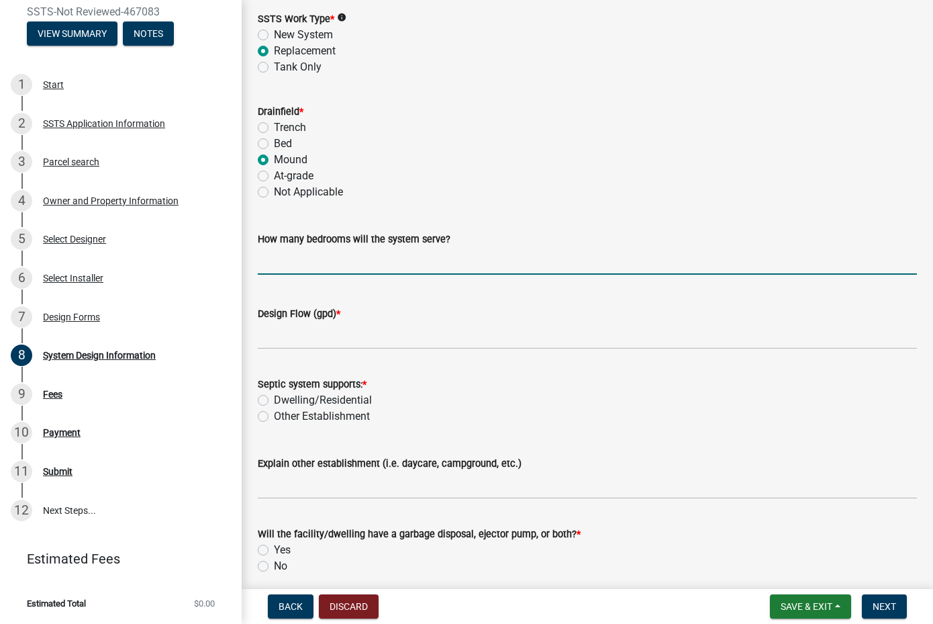
click at [369, 271] on input "text" at bounding box center [587, 261] width 659 height 28
type input "4"
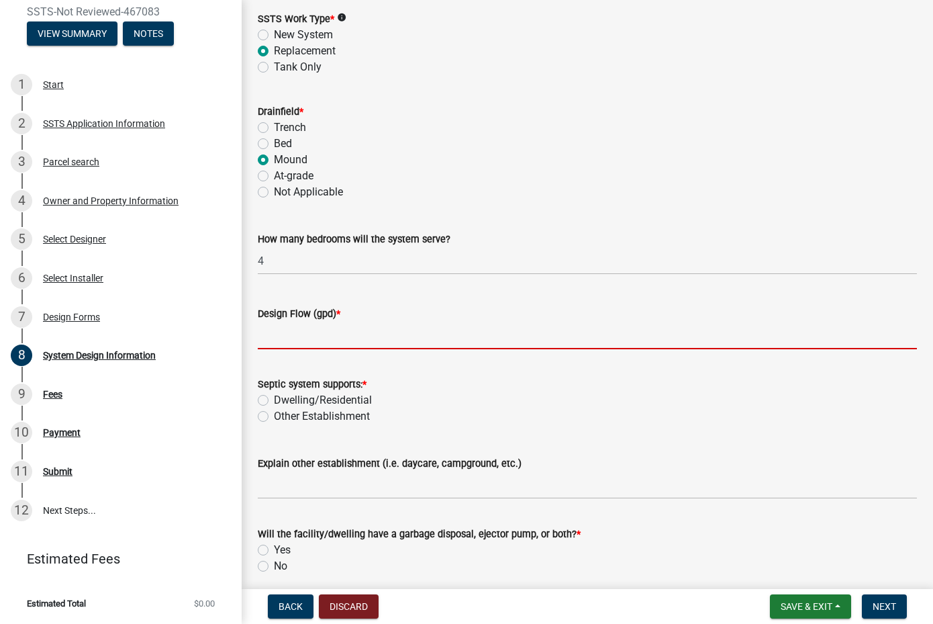
click at [336, 334] on input "Design Flow (gpd) *" at bounding box center [587, 336] width 659 height 28
type input "600"
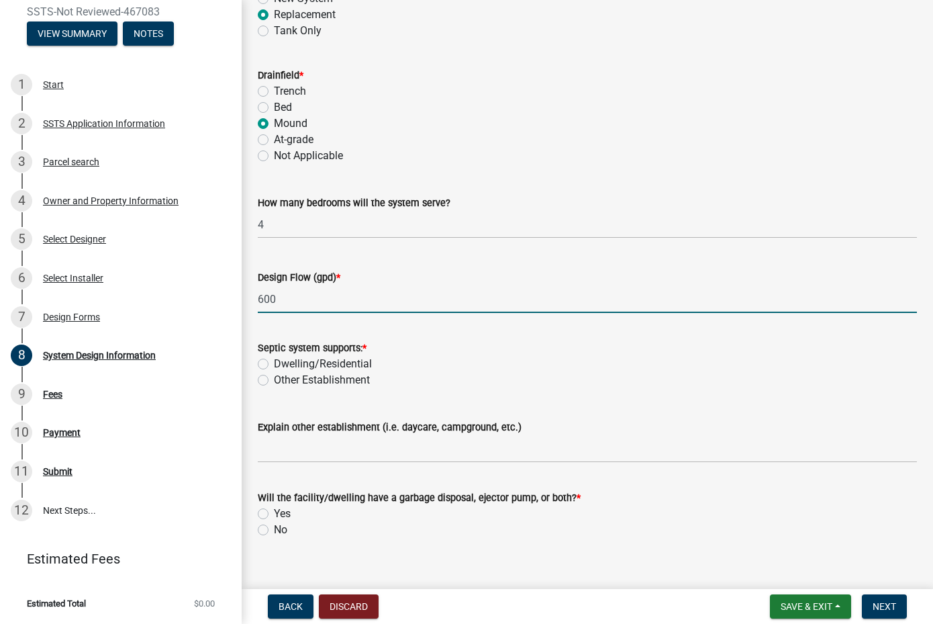
scroll to position [166, 0]
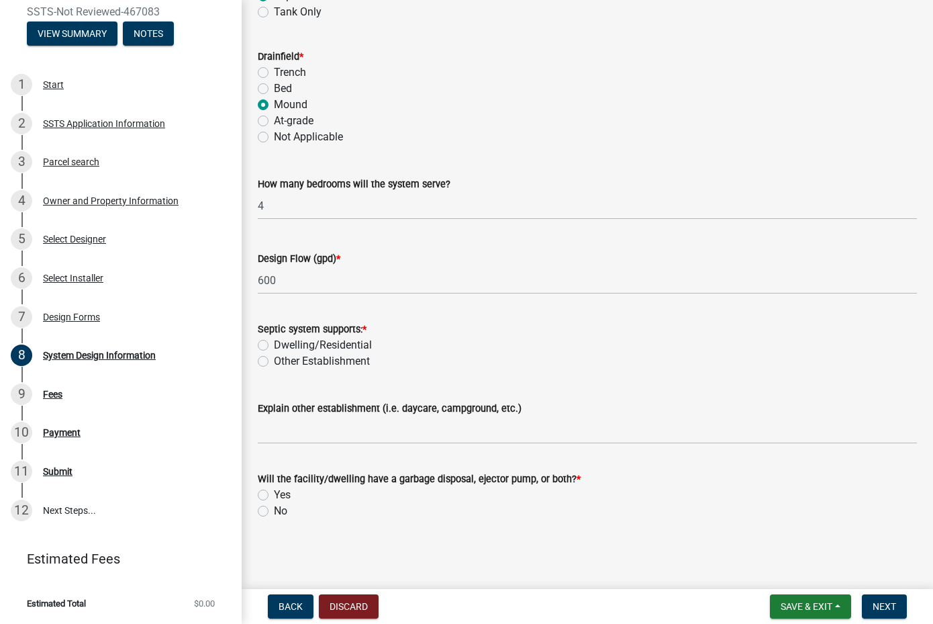
click at [274, 345] on label "Dwelling/Residential" at bounding box center [323, 345] width 98 height 16
click at [274, 345] on input "Dwelling/Residential" at bounding box center [278, 341] width 9 height 9
radio input "true"
click at [271, 513] on div "No" at bounding box center [587, 511] width 659 height 16
click at [269, 513] on div "No" at bounding box center [587, 511] width 659 height 16
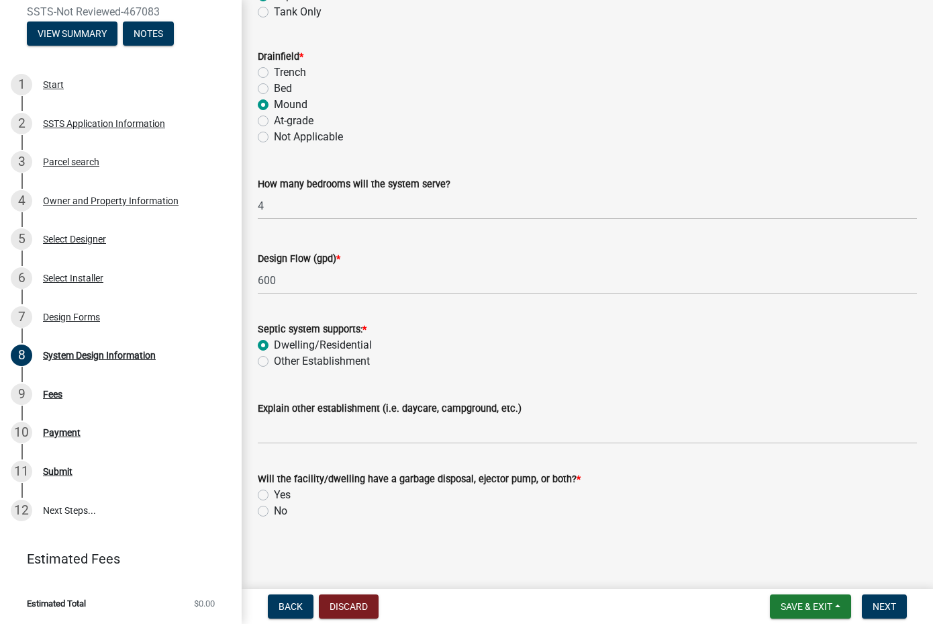
click at [274, 512] on label "No" at bounding box center [280, 511] width 13 height 16
click at [274, 512] on input "No" at bounding box center [278, 507] width 9 height 9
radio input "true"
click at [879, 603] on span "Next" at bounding box center [885, 606] width 24 height 11
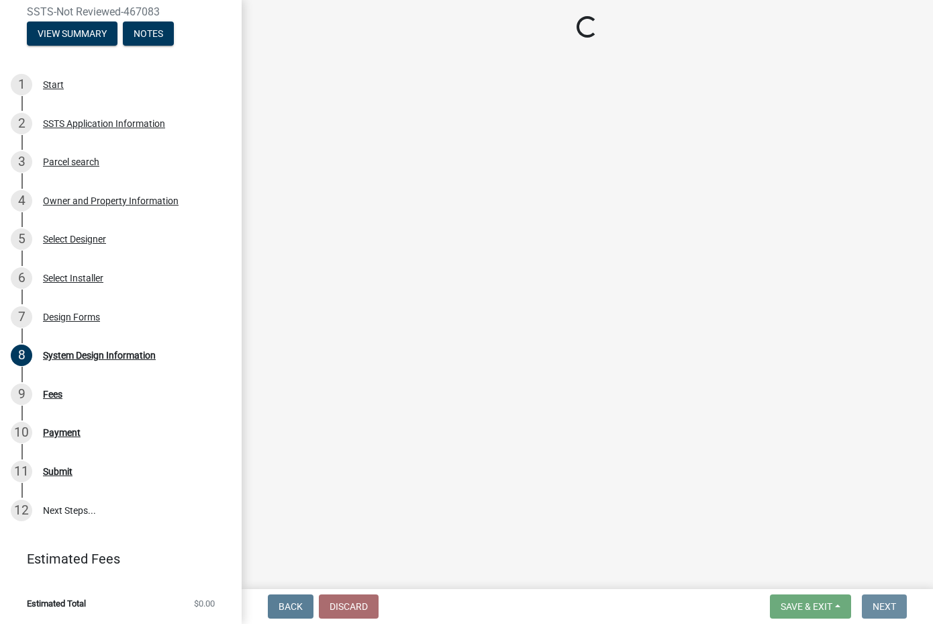
scroll to position [0, 0]
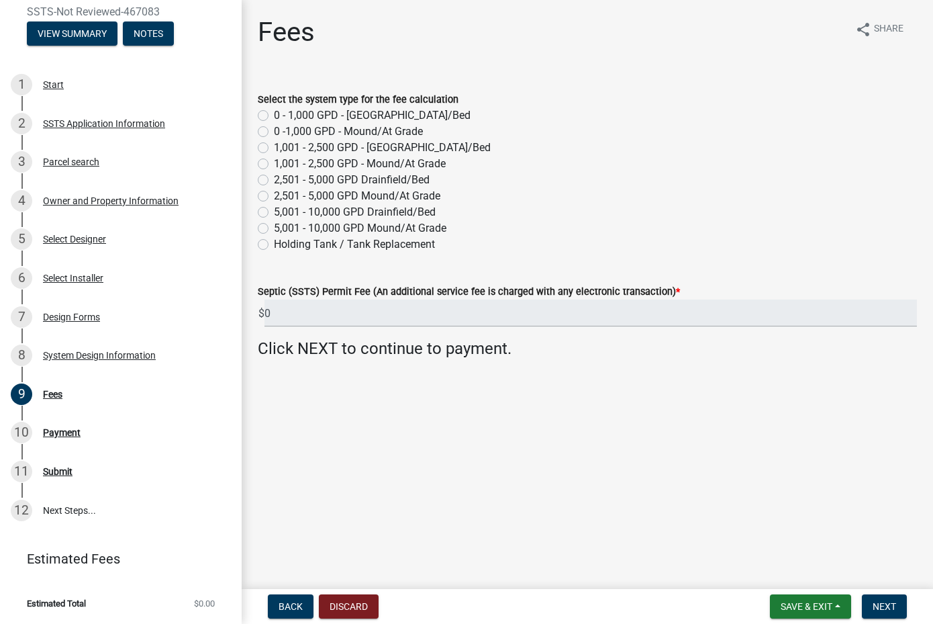
click at [274, 131] on label "0 -1,000 GPD - Mound/At Grade" at bounding box center [348, 132] width 149 height 16
click at [274, 131] on input "0 -1,000 GPD - Mound/At Grade" at bounding box center [278, 128] width 9 height 9
radio input "true"
click at [880, 595] on button "Next" at bounding box center [884, 606] width 45 height 24
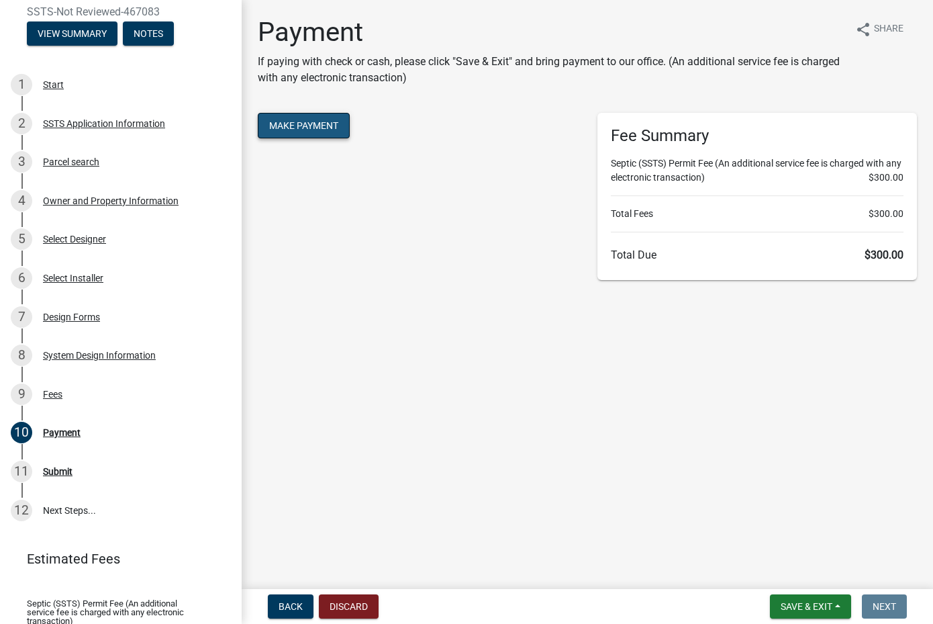
click at [302, 138] on button "Make Payment" at bounding box center [304, 126] width 92 height 26
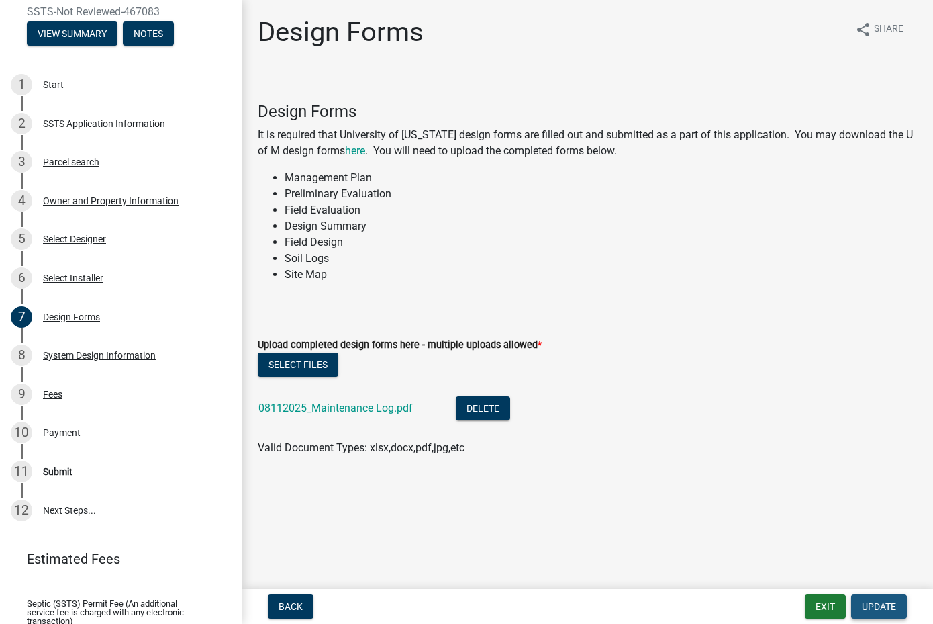
click at [895, 611] on span "Update" at bounding box center [879, 606] width 34 height 11
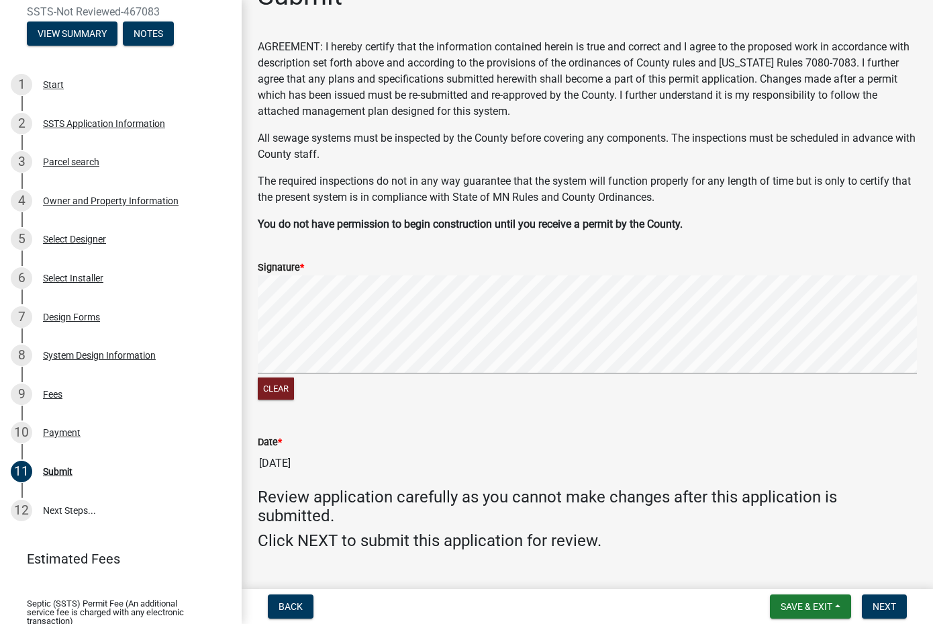
scroll to position [66, 0]
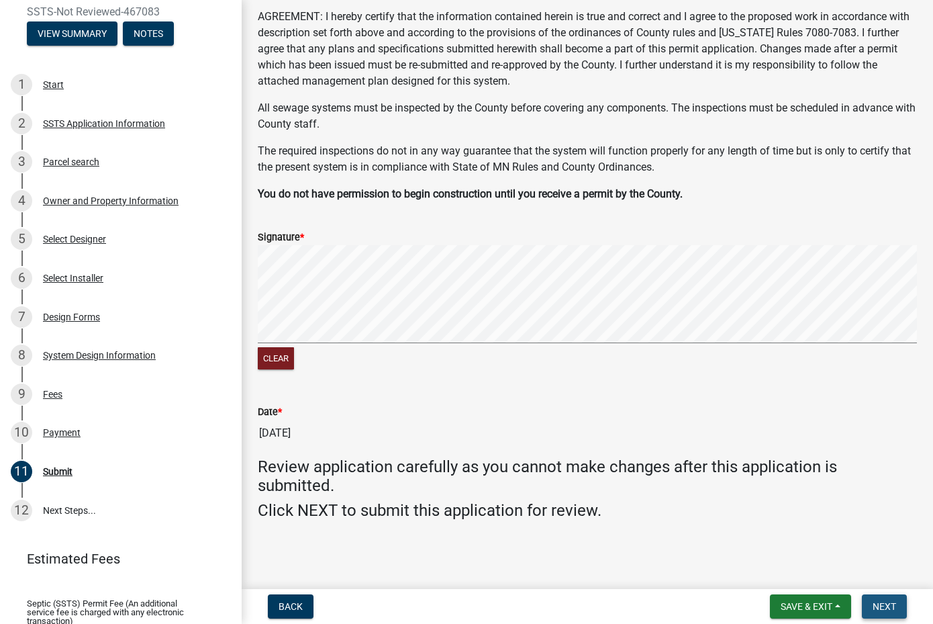
click at [884, 614] on button "Next" at bounding box center [884, 606] width 45 height 24
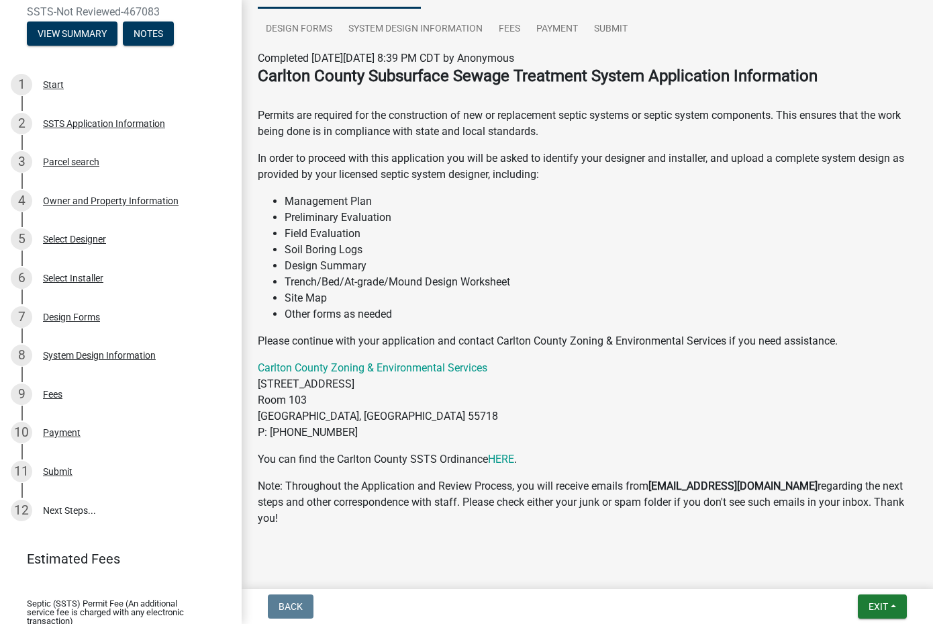
scroll to position [142, 0]
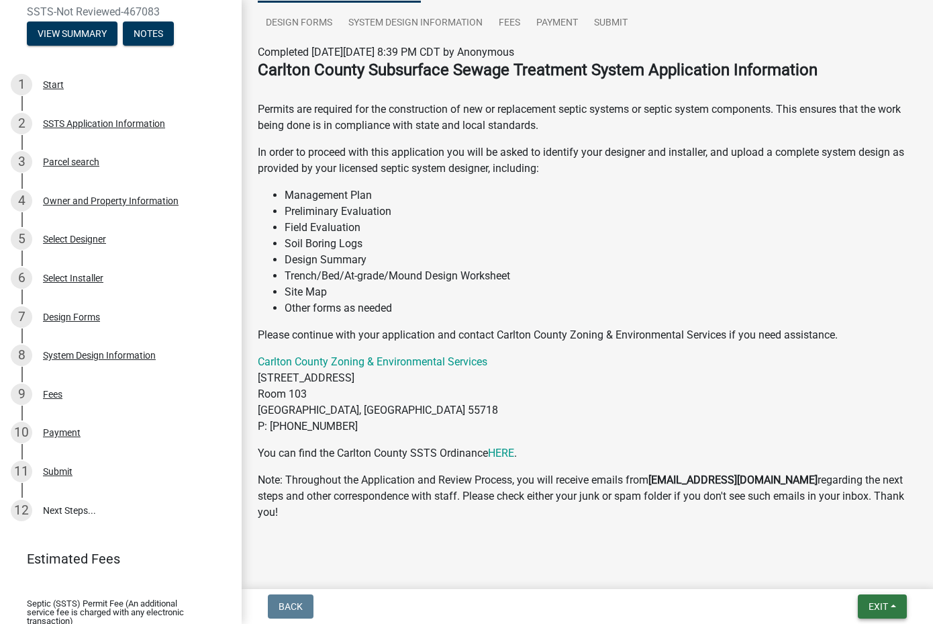
click at [873, 605] on span "Exit" at bounding box center [878, 606] width 19 height 11
click at [842, 573] on button "Save & Exit" at bounding box center [853, 571] width 107 height 32
